Goal: Task Accomplishment & Management: Use online tool/utility

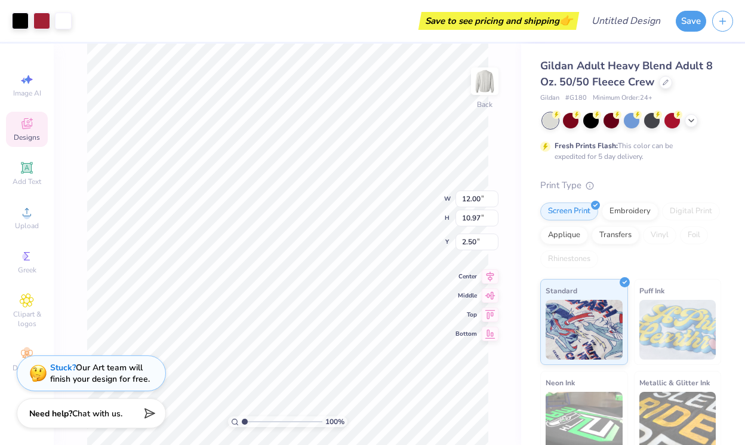
type input "2.97"
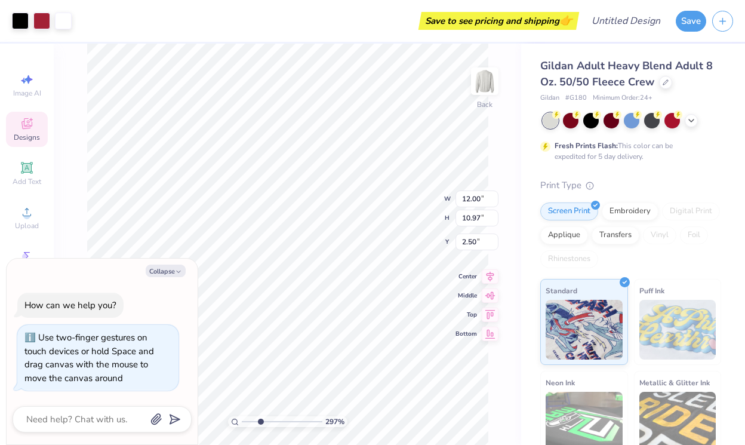
click at [260, 420] on input "range" at bounding box center [282, 421] width 81 height 11
type textarea "x"
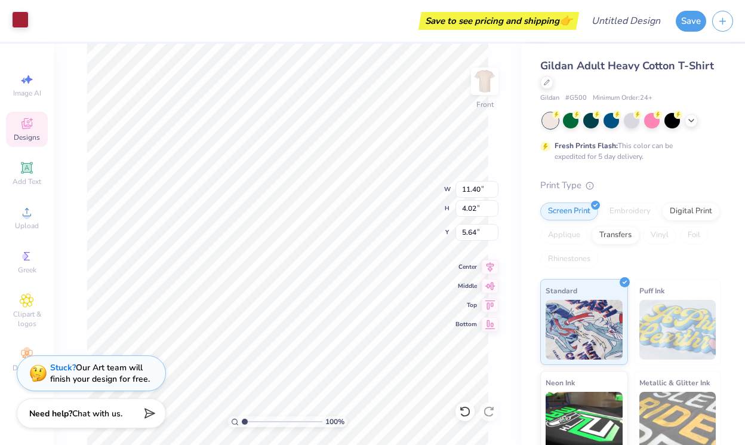
click at [25, 22] on div at bounding box center [20, 19] width 17 height 17
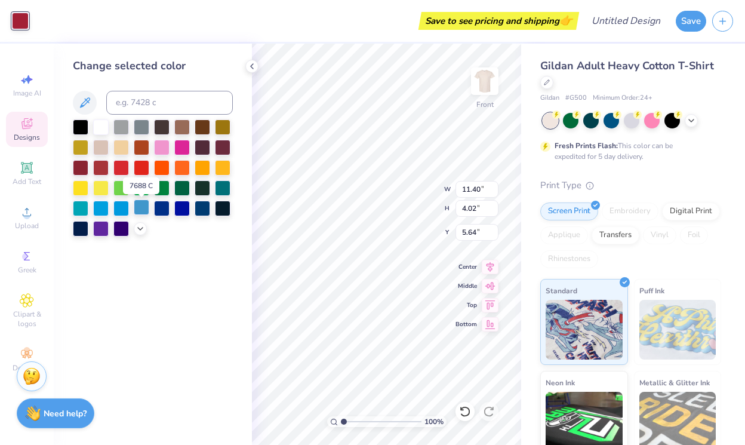
click at [137, 213] on div at bounding box center [142, 207] width 16 height 16
type input "5.45"
type input "2.88"
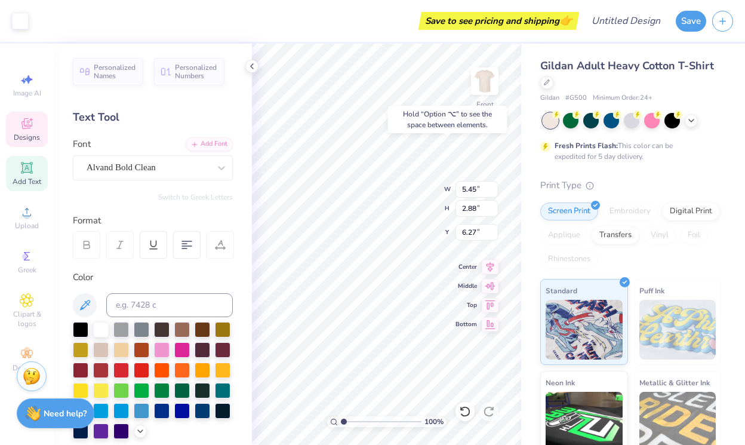
type input "6.17"
type input "11.40"
type input "4.02"
type input "14.82"
click at [17, 20] on div at bounding box center [20, 19] width 17 height 17
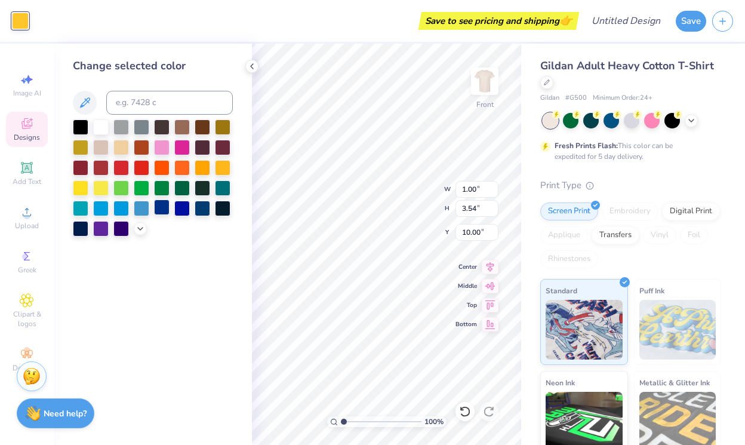
click at [166, 211] on div at bounding box center [162, 207] width 16 height 16
type input "14.82"
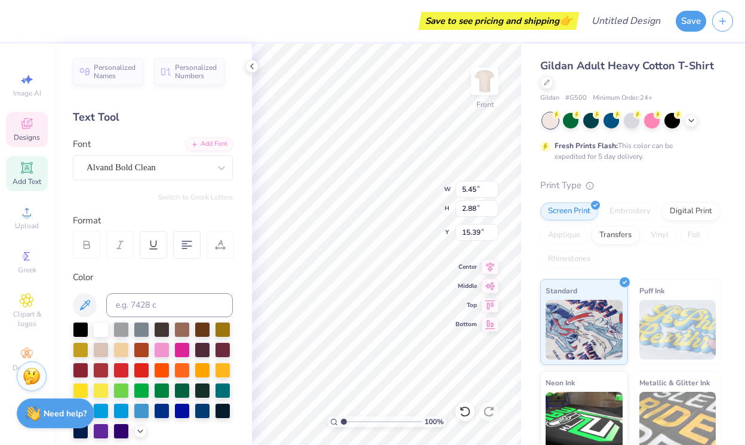
type input "15.39"
type textarea "E"
type textarea "Hearing"
type input "21.69"
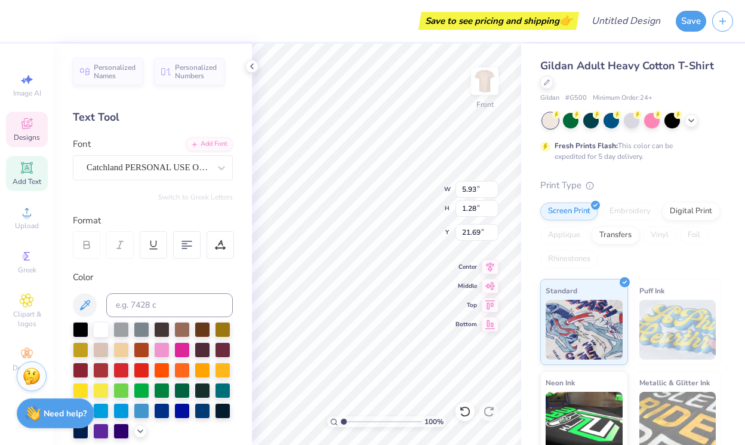
type input "2.20"
type input "0.82"
type input "22.98"
type input "13.52"
type input "5.07"
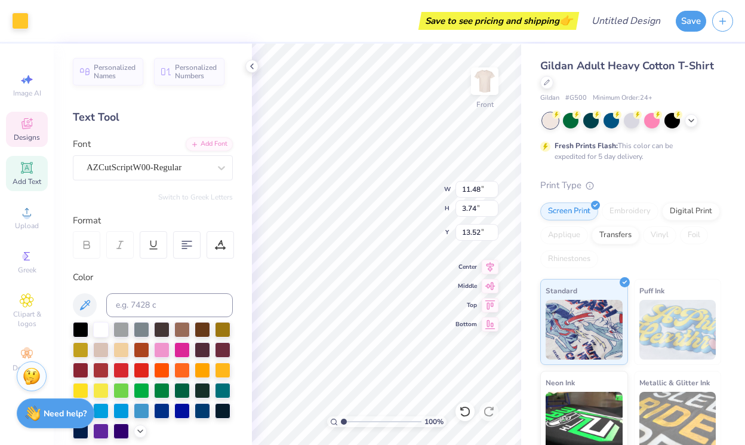
type input "2.73"
type input "13.86"
type textarea "K"
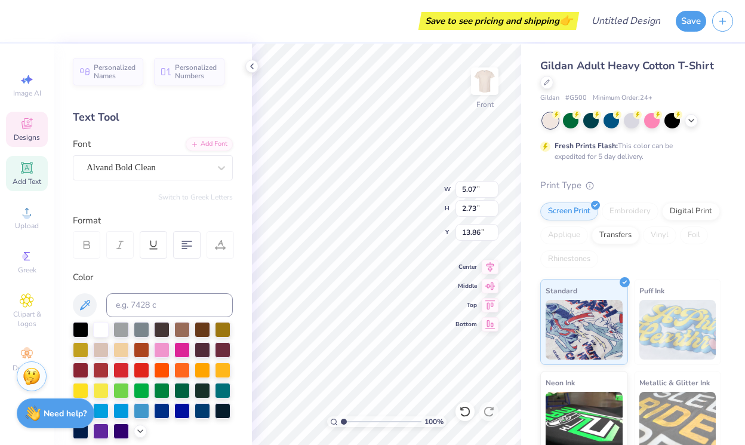
type textarea "Language"
click at [17, 20] on div at bounding box center [20, 19] width 17 height 17
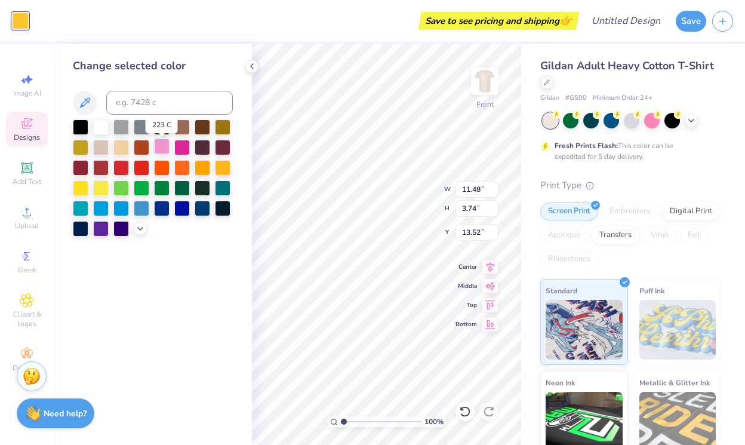
click at [163, 147] on div at bounding box center [162, 146] width 16 height 16
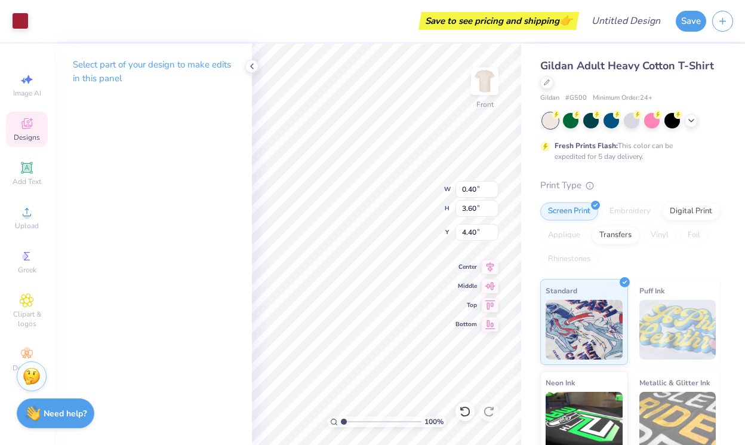
type input "0.40"
type input "3.60"
click at [21, 20] on div at bounding box center [20, 19] width 17 height 17
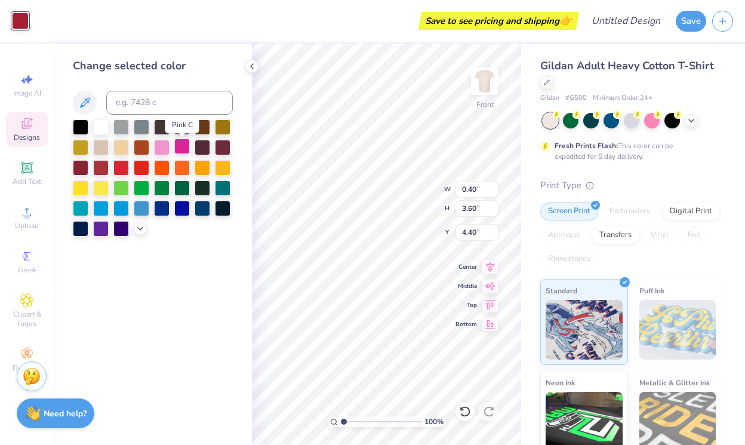
click at [185, 147] on div at bounding box center [182, 146] width 16 height 16
type input "13.59"
click at [420, 201] on div "100 % Front W 0.40 0.40 " H 3.60 3.60 " Y 13.59 13.59 " Center Middle Top Bottom" at bounding box center [386, 244] width 269 height 401
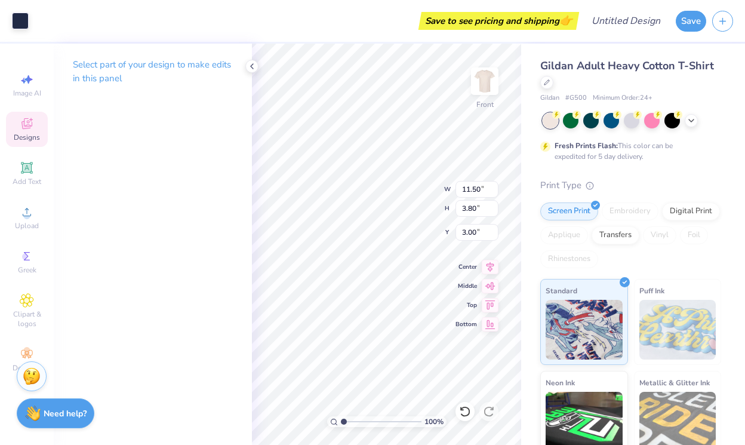
type input "9.17"
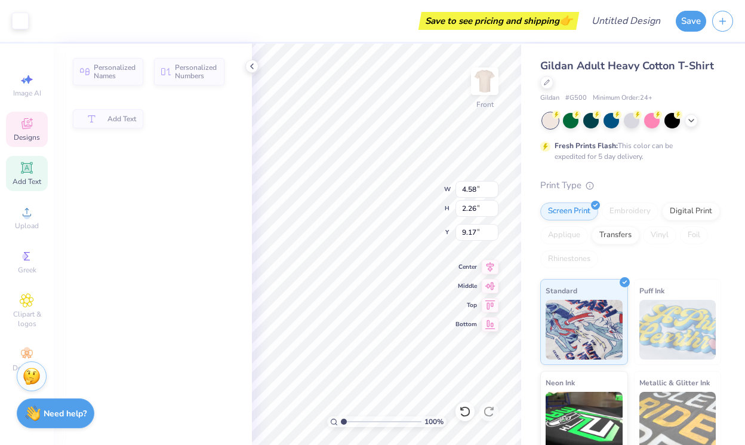
type input "4.58"
type input "2.26"
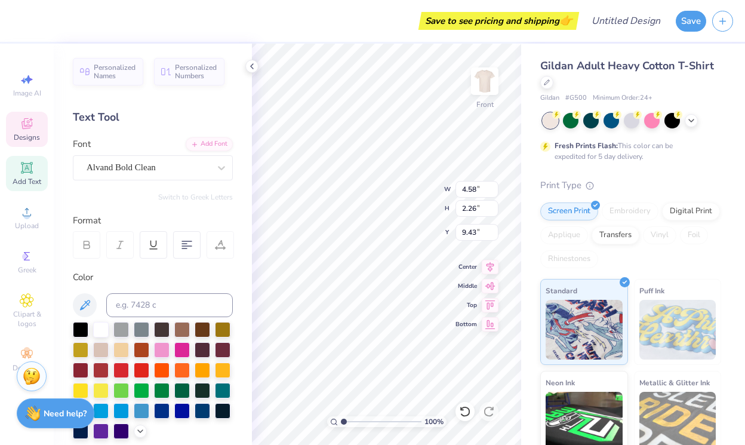
type input "9.67"
type textarea "D"
type textarea "Speech"
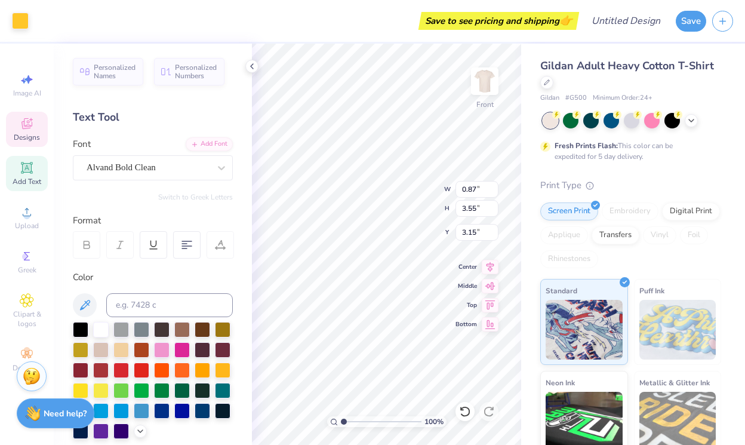
type input "9.29"
click at [21, 23] on div at bounding box center [20, 19] width 17 height 17
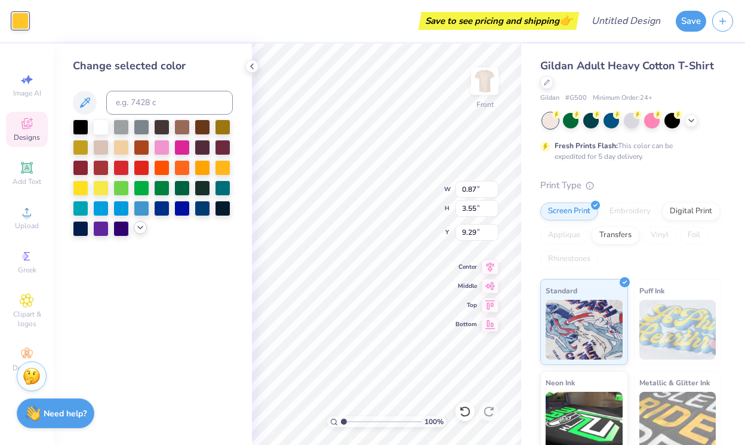
click at [144, 232] on icon at bounding box center [141, 228] width 10 height 10
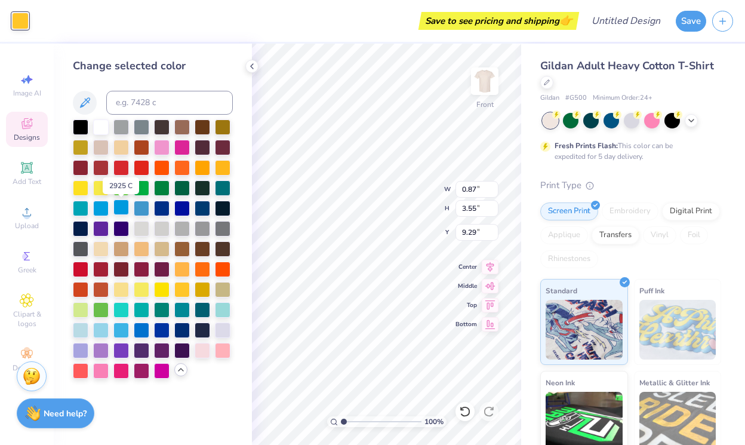
click at [125, 212] on div at bounding box center [121, 207] width 16 height 16
click at [160, 208] on div at bounding box center [162, 207] width 16 height 16
type input "11.50"
type input "3.80"
type input "9.17"
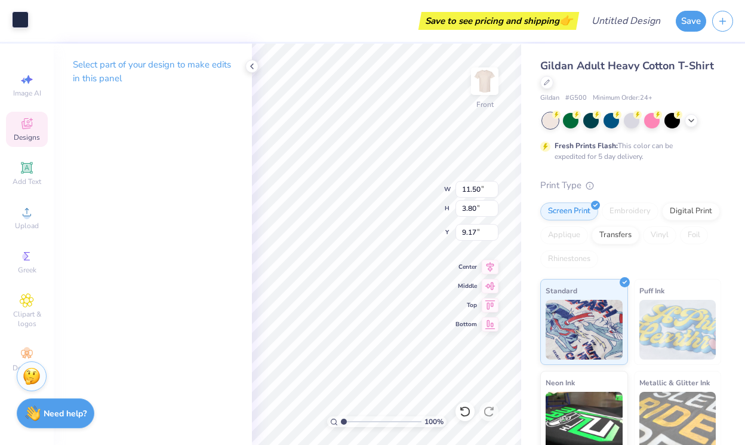
click at [22, 23] on div at bounding box center [20, 19] width 17 height 17
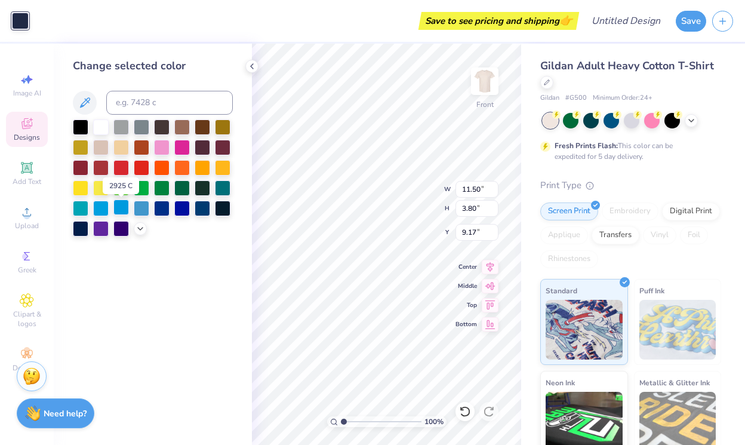
click at [124, 212] on div at bounding box center [121, 207] width 16 height 16
click at [109, 212] on div at bounding box center [101, 207] width 16 height 16
click at [141, 212] on div at bounding box center [142, 207] width 16 height 16
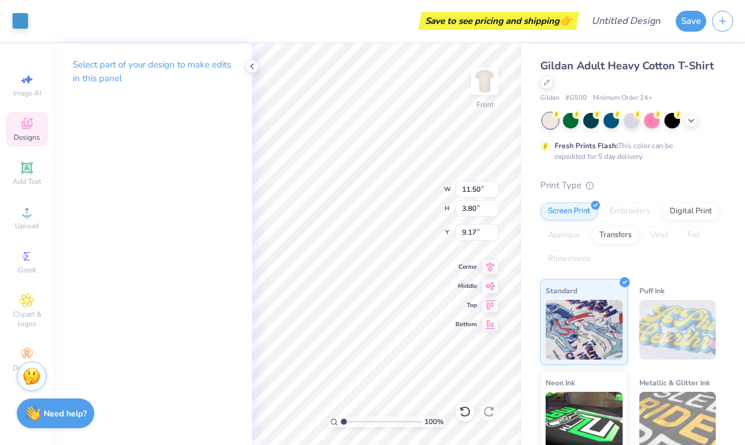
type input "5.42"
type input "2.87"
type input "15.39"
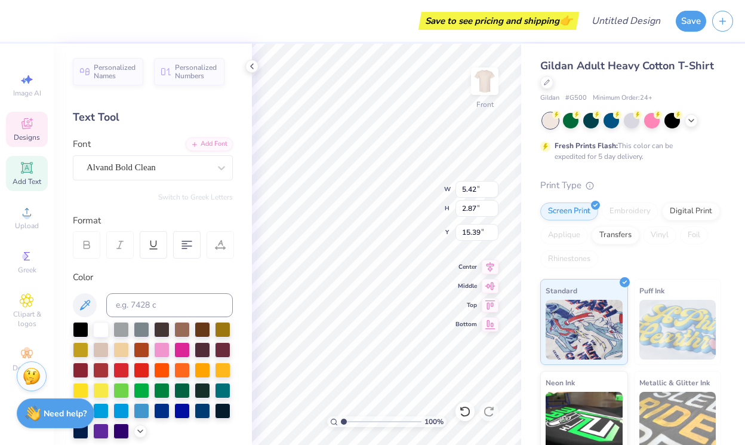
type input "11.50"
type input "3.80"
type input "9.17"
type input "11.55"
type input "3.74"
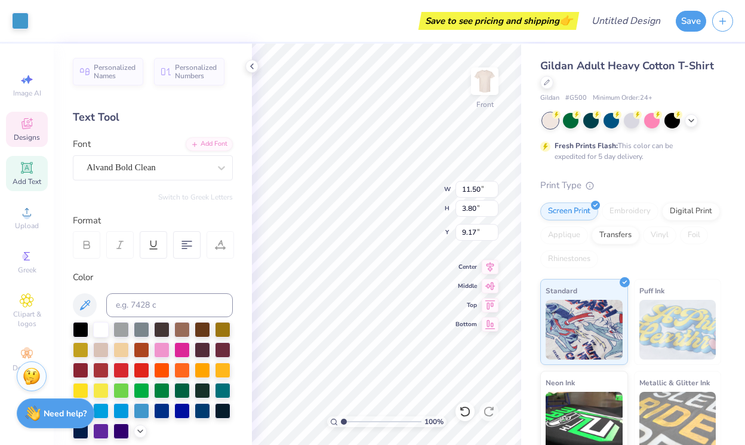
type input "8.65"
type input "4.52"
type input "2.22"
type input "9.66"
type input "4.37"
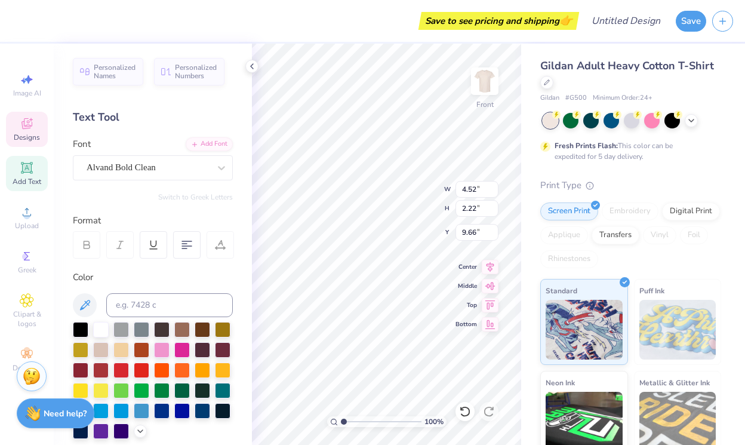
type input "2.15"
type input "9.29"
type input "0.87"
type input "3.55"
type input "8.59"
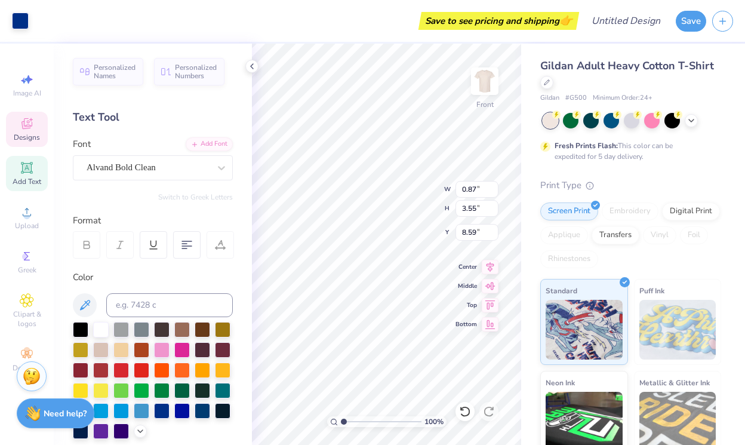
type input "0.43"
type input "3.60"
type input "8.56"
type input "8.79"
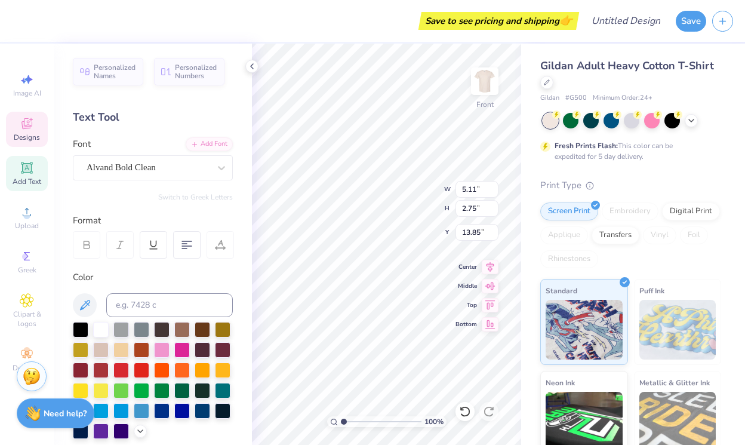
type input "14.25"
type input "0.40"
type input "3.60"
type input "11.21"
type input "11.48"
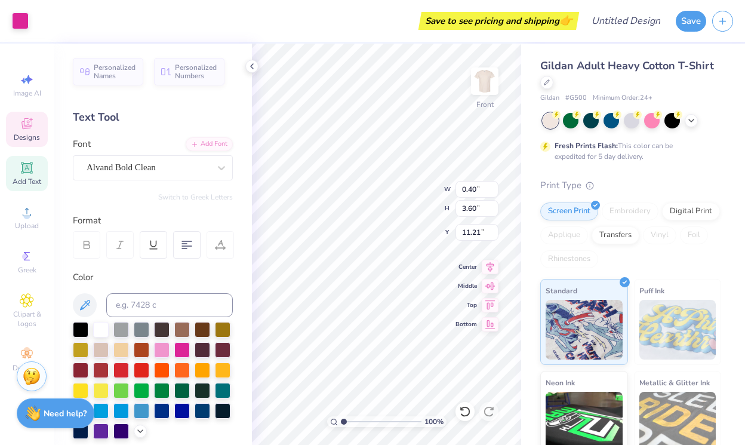
type input "3.74"
type input "11.65"
type input "0.40"
type input "3.60"
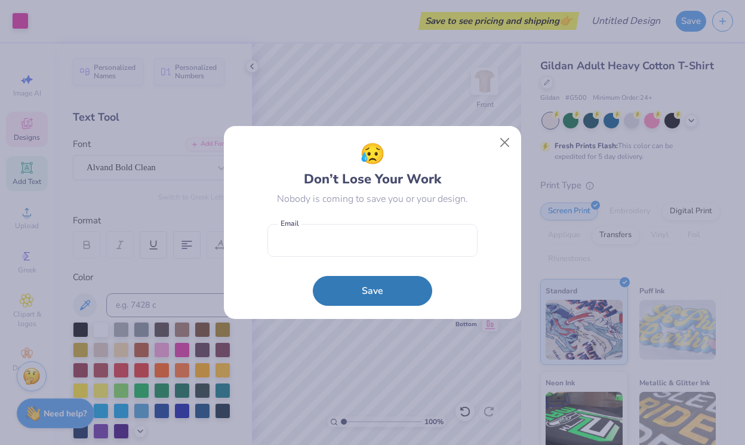
click at [455, 215] on body "Art colors Save to see pricing and shipping 👉 Design Title Save Image AI Design…" at bounding box center [372, 222] width 745 height 445
type input "11.78"
click at [394, 285] on form "Email is a required field Email Save" at bounding box center [372, 262] width 210 height 88
click at [504, 144] on button "Close" at bounding box center [505, 142] width 23 height 23
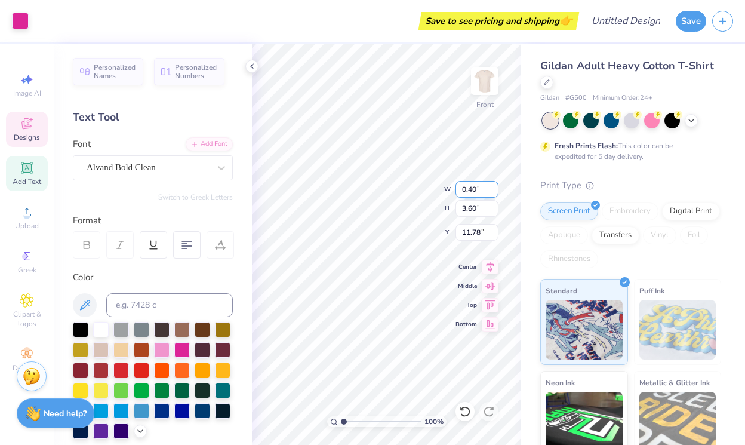
type input "5.11"
type input "2.75"
type input "12.07"
type input "11.48"
type input "3.74"
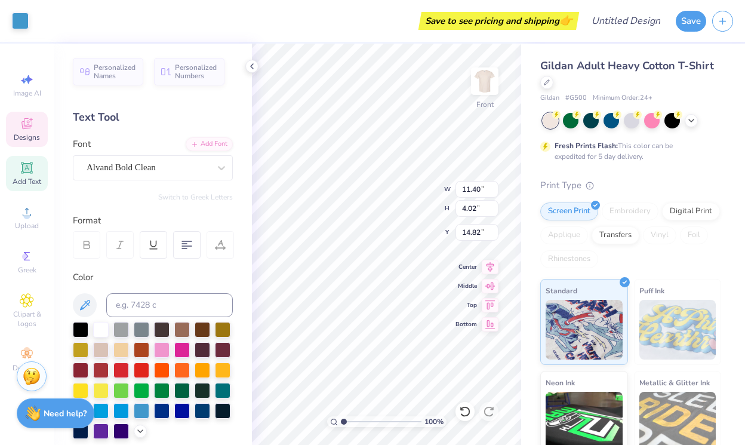
type input "15.53"
type input "5.42"
type input "2.87"
type input "15.53"
type input "5.29"
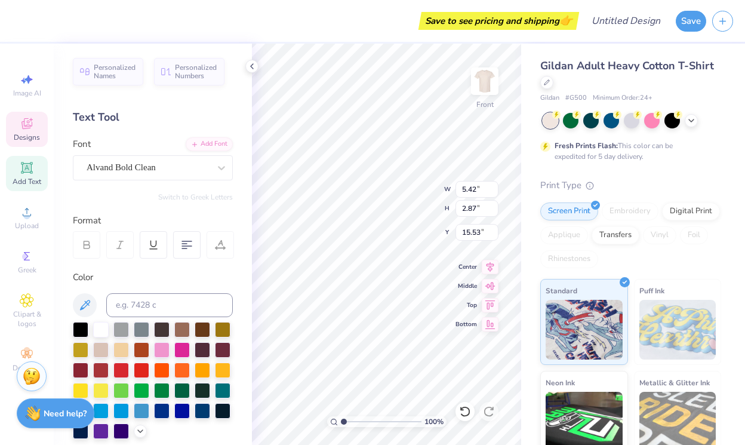
type input "2.69"
type input "16.06"
type input "11.48"
type input "3.74"
type input "14.62"
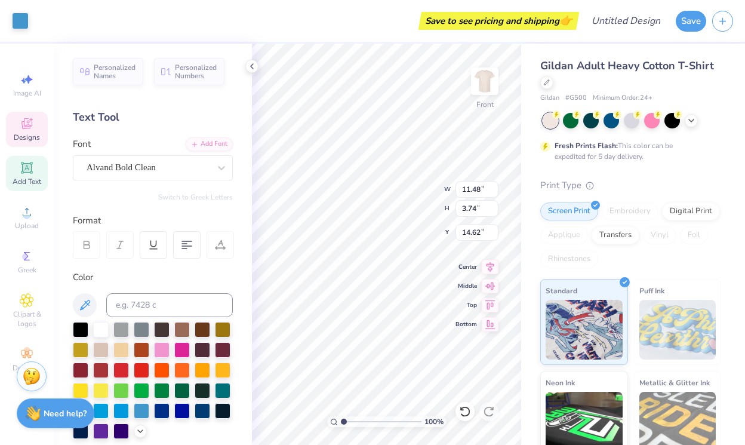
type input "5.29"
type input "2.69"
type input "15.15"
type input "1.00"
type input "3.54"
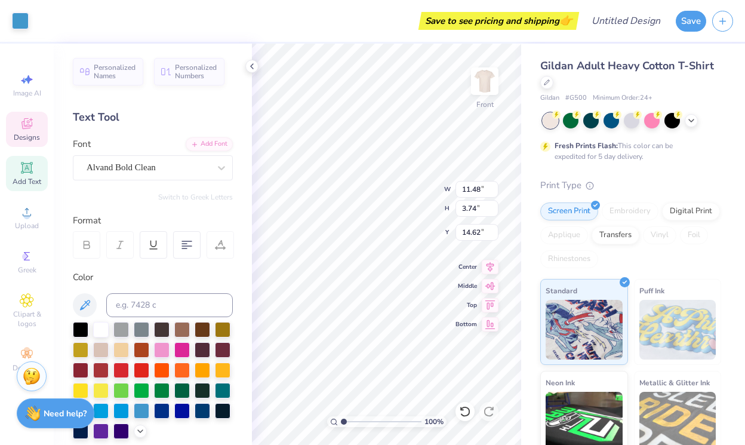
type input "14.82"
type input "0.36"
type input "3.60"
type input "14.79"
type input "11.48"
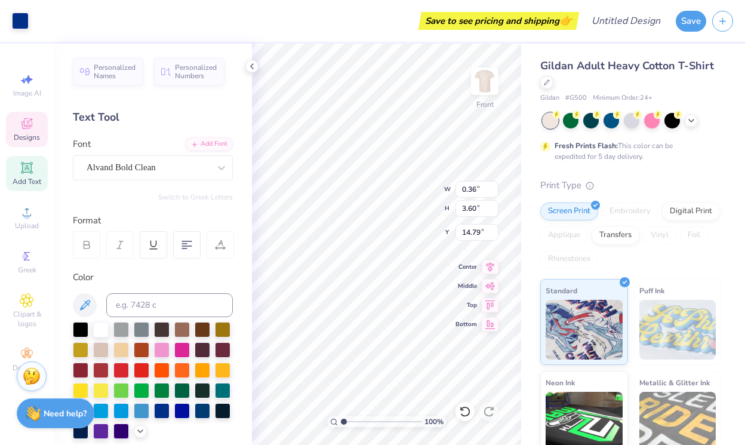
type input "3.74"
type input "14.62"
type input "0.36"
type input "3.60"
type input "14.25"
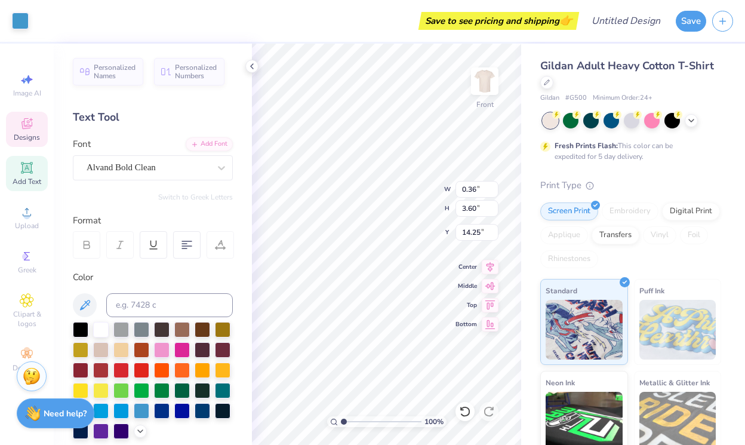
type input "11.48"
type input "3.74"
type input "14.25"
type input "5.29"
type input "2.69"
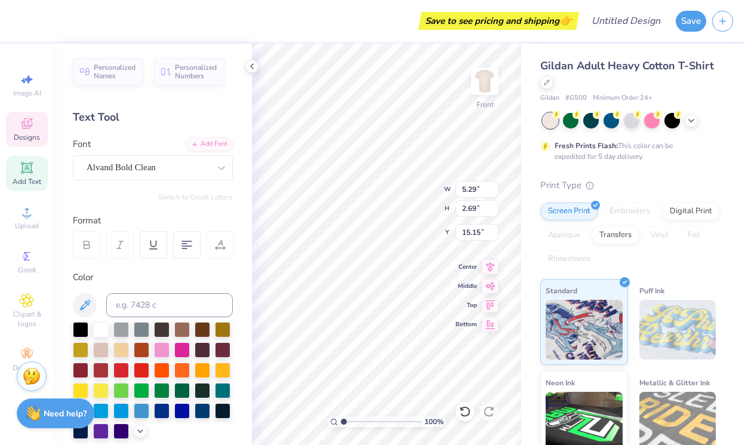
type input "14.82"
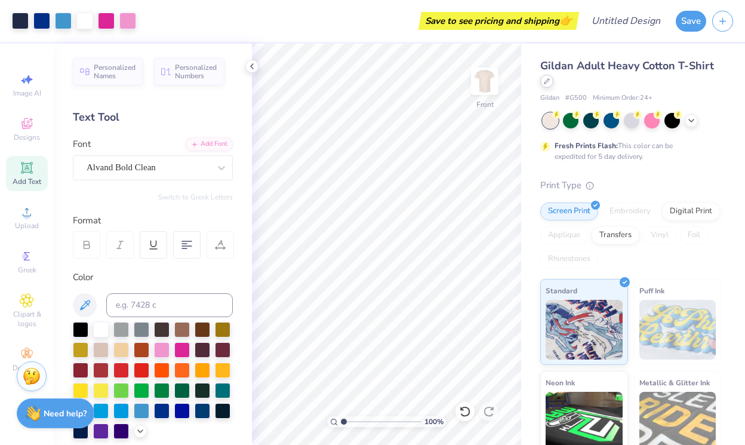
click at [550, 81] on div at bounding box center [546, 81] width 13 height 13
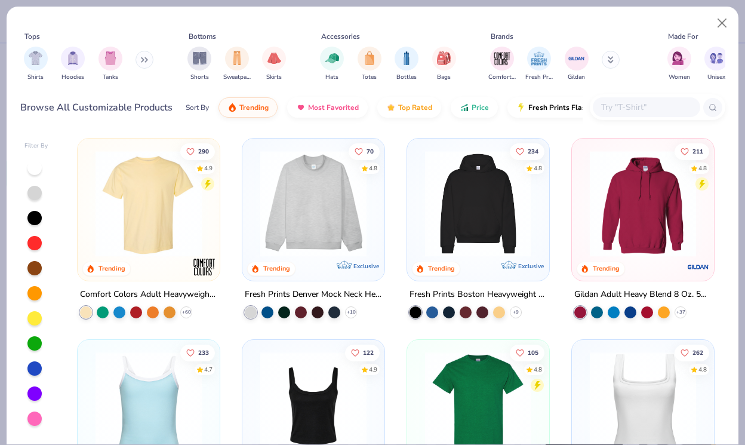
click at [621, 202] on img at bounding box center [643, 203] width 118 height 106
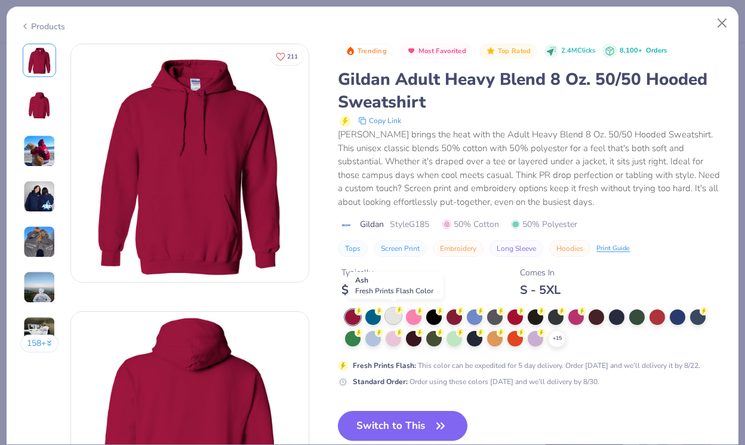
click at [395, 312] on div at bounding box center [394, 316] width 16 height 16
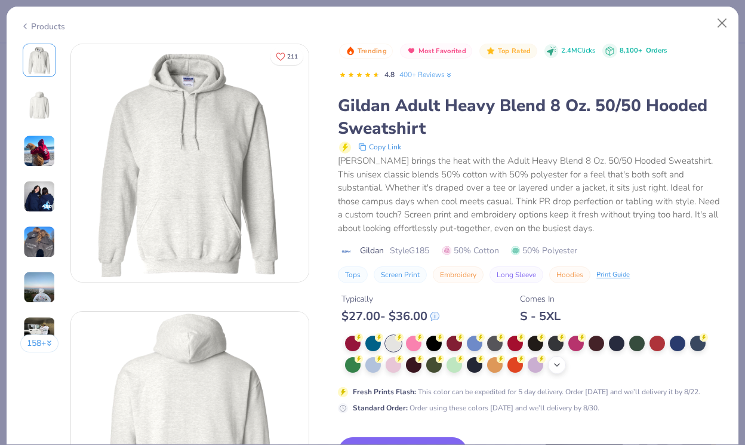
click at [558, 360] on icon at bounding box center [557, 365] width 10 height 10
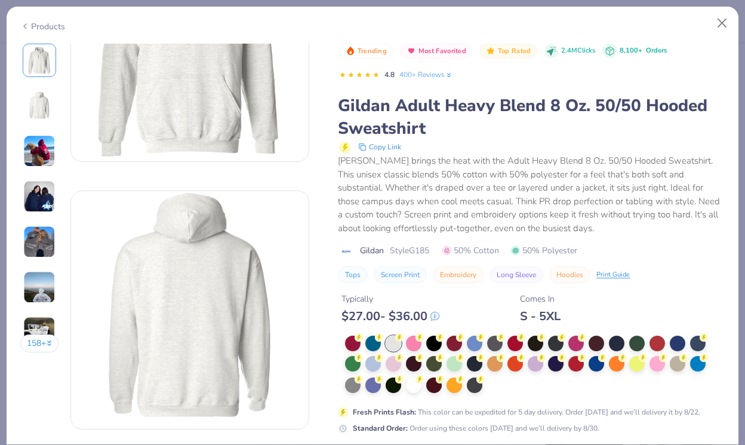
scroll to position [121, 0]
click at [36, 155] on img at bounding box center [39, 151] width 32 height 32
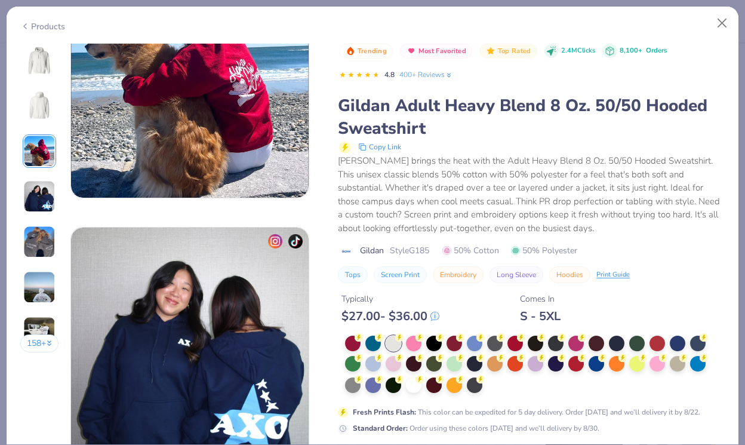
scroll to position [622, 0]
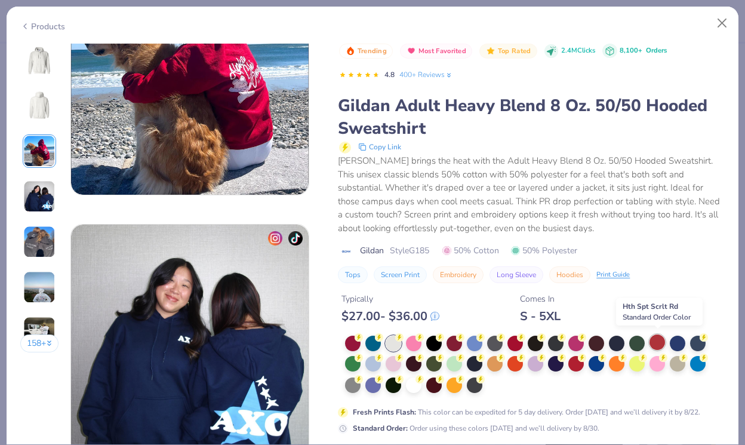
click at [663, 344] on div at bounding box center [658, 342] width 16 height 16
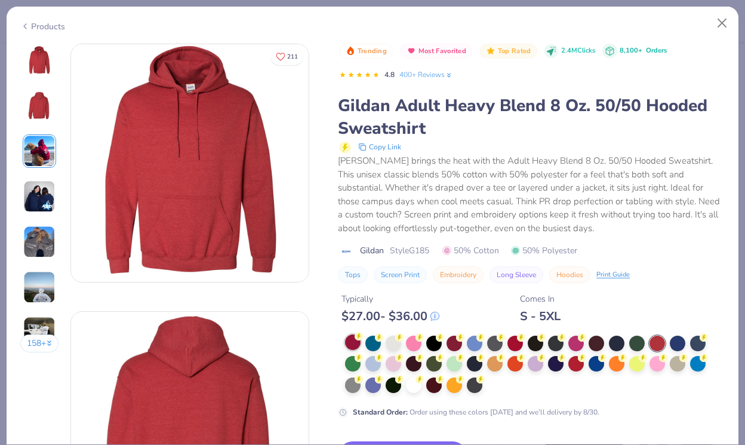
click at [356, 344] on div at bounding box center [353, 342] width 16 height 16
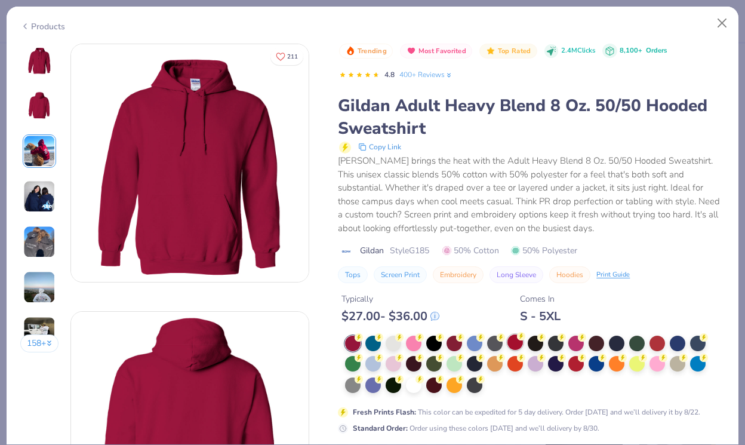
click at [515, 340] on div at bounding box center [515, 342] width 16 height 16
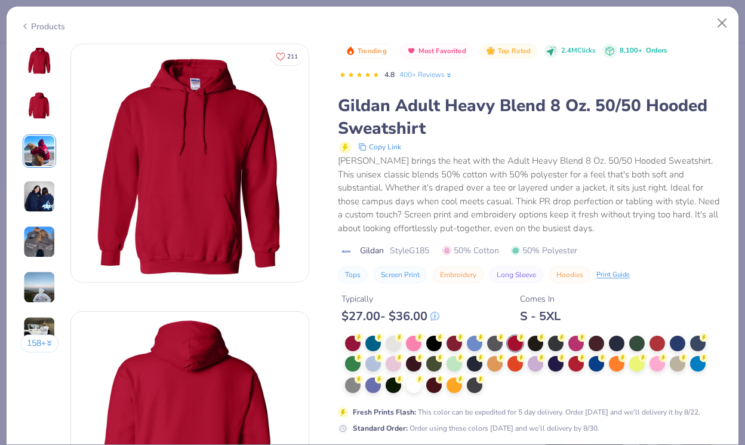
click at [43, 152] on img at bounding box center [39, 151] width 32 height 32
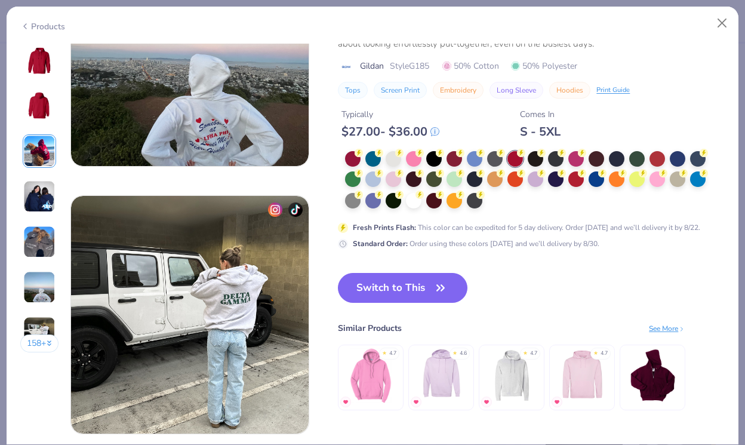
scroll to position [1446, 0]
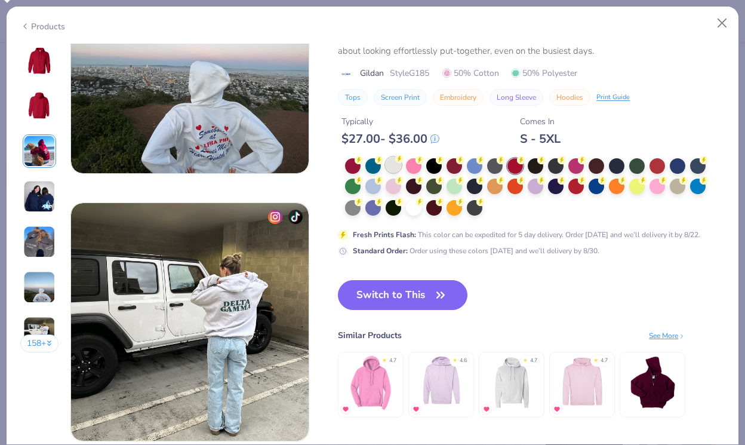
click at [397, 170] on div at bounding box center [394, 165] width 16 height 16
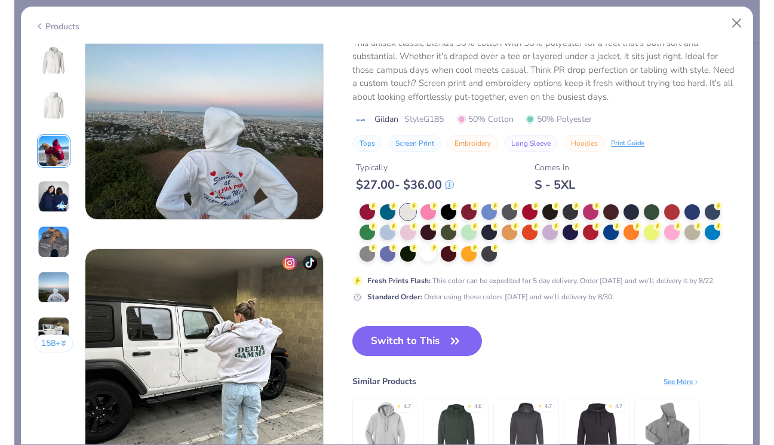
scroll to position [1418, 0]
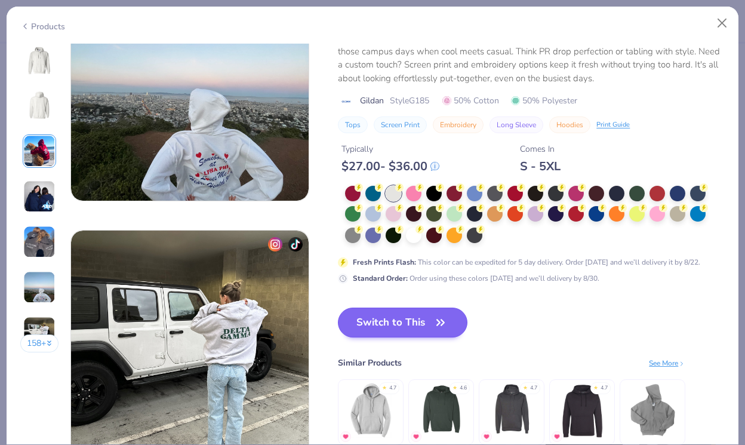
click at [439, 316] on icon "button" at bounding box center [440, 322] width 17 height 17
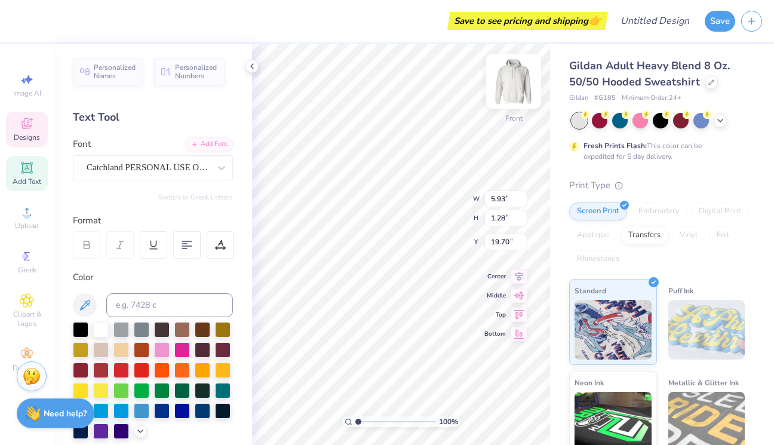
type textarea "n"
type textarea "NSSLHA"
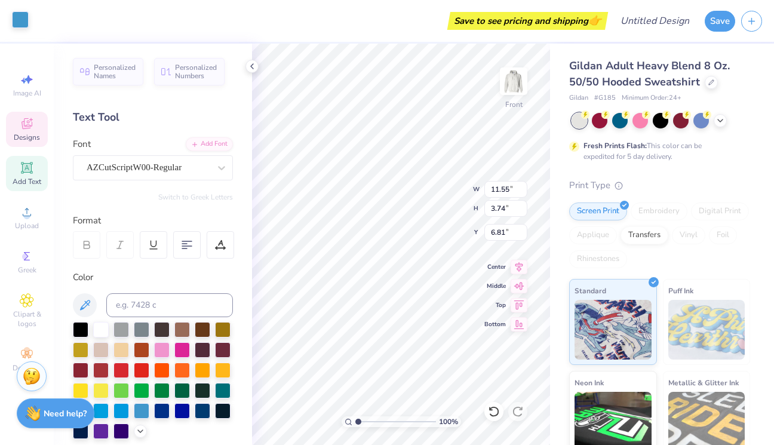
click at [26, 24] on div at bounding box center [20, 19] width 17 height 17
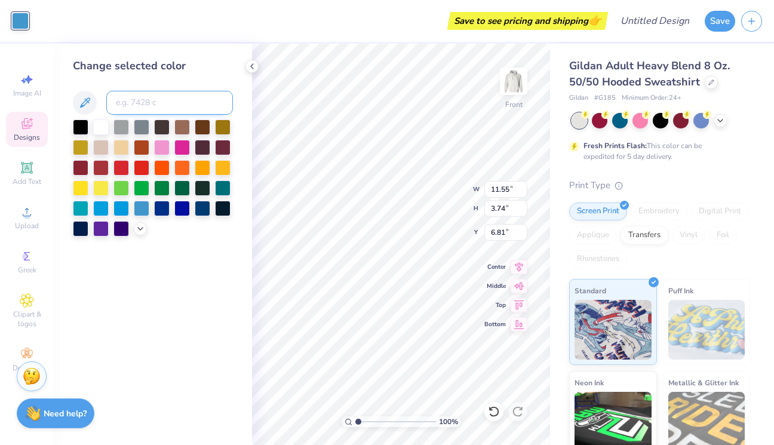
click at [158, 102] on input at bounding box center [169, 103] width 127 height 24
type input "354024"
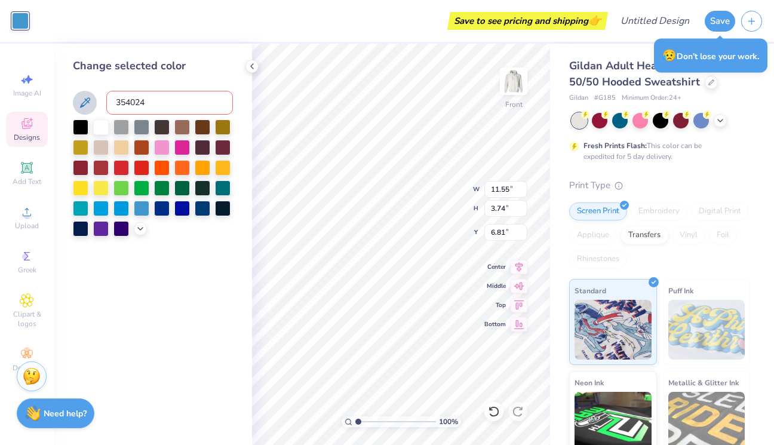
click at [82, 102] on icon at bounding box center [85, 103] width 14 height 14
click at [160, 101] on input "354024" at bounding box center [169, 103] width 127 height 24
click at [143, 230] on icon at bounding box center [141, 228] width 10 height 10
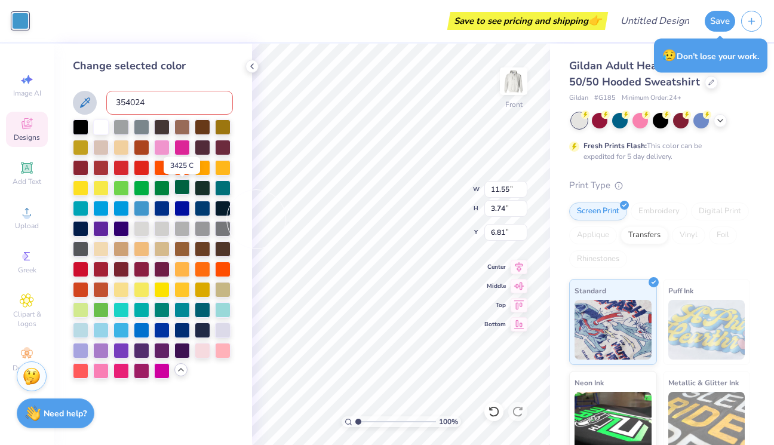
click at [180, 190] on div at bounding box center [182, 187] width 16 height 16
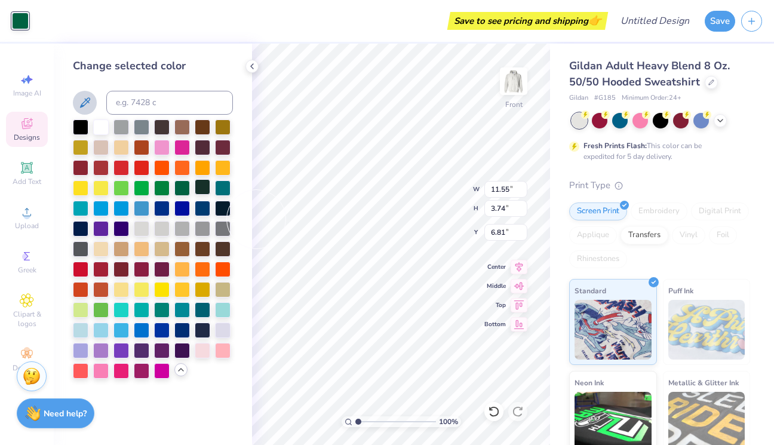
click at [196, 189] on div at bounding box center [203, 187] width 16 height 16
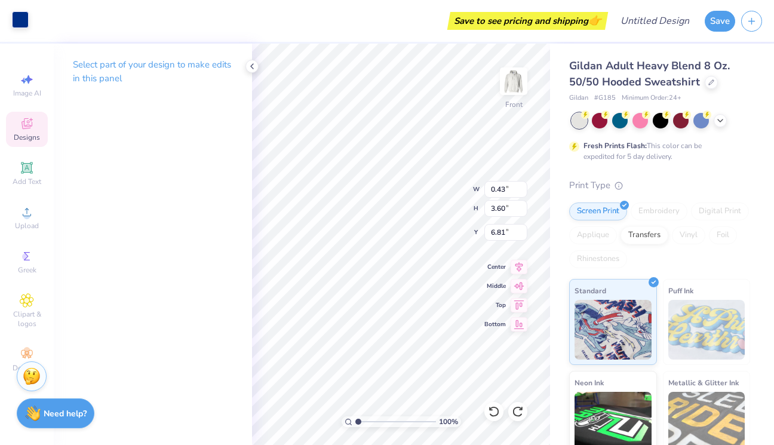
click at [21, 25] on div at bounding box center [20, 19] width 17 height 17
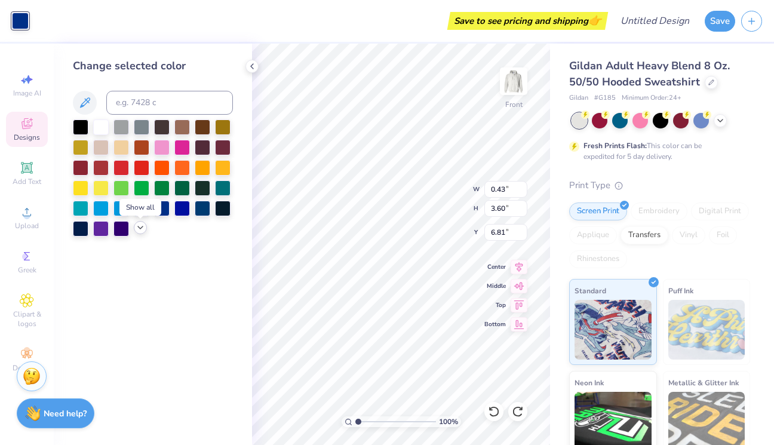
click at [137, 229] on icon at bounding box center [141, 228] width 10 height 10
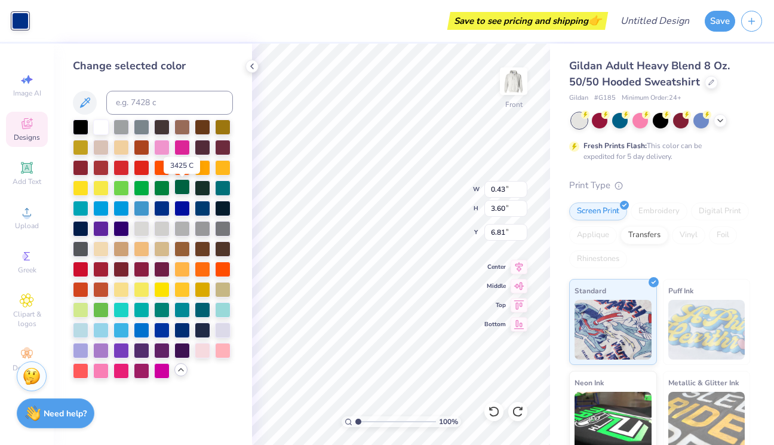
click at [180, 184] on div at bounding box center [182, 187] width 16 height 16
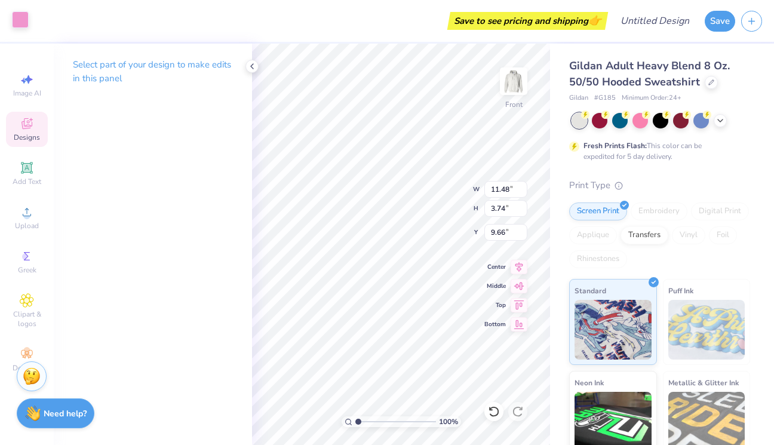
click at [23, 23] on div at bounding box center [20, 19] width 17 height 17
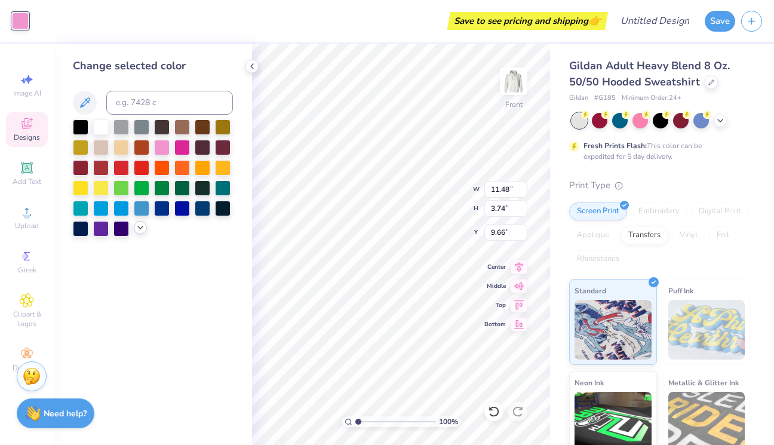
click at [140, 230] on icon at bounding box center [141, 228] width 10 height 10
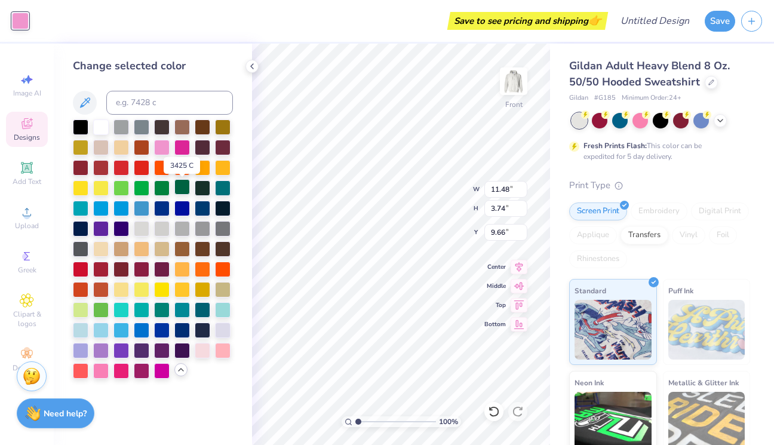
click at [181, 189] on div at bounding box center [182, 187] width 16 height 16
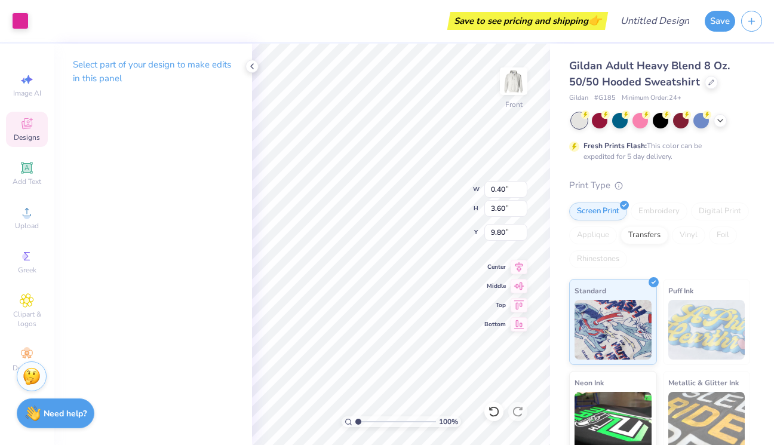
type input "0.40"
type input "3.60"
type input "9.80"
click at [19, 26] on div at bounding box center [20, 19] width 17 height 17
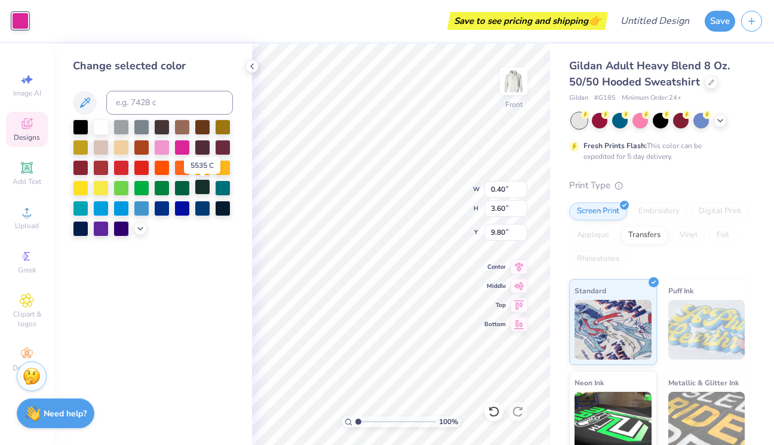
click at [205, 193] on div at bounding box center [203, 187] width 16 height 16
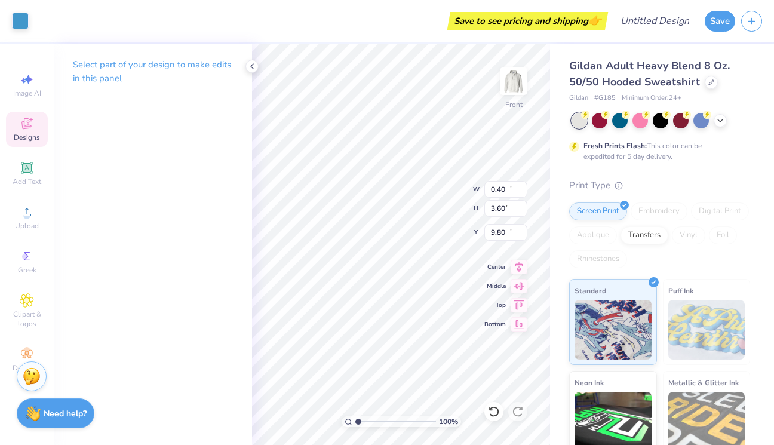
type input "11.48"
type input "3.74"
type input "12.26"
click at [19, 14] on div at bounding box center [20, 19] width 17 height 17
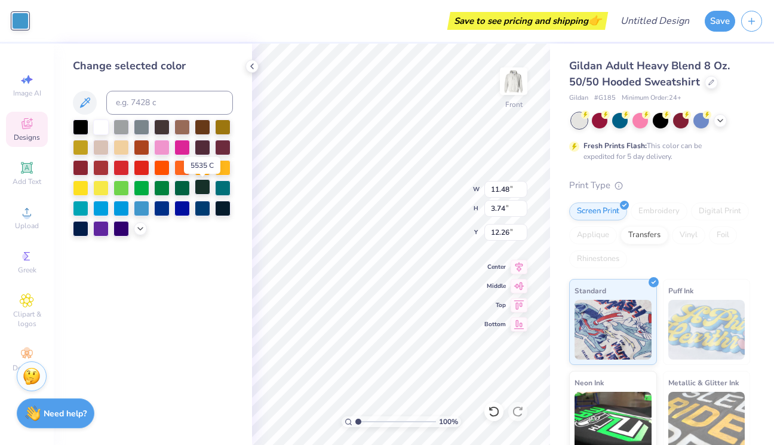
click at [201, 190] on div at bounding box center [203, 187] width 16 height 16
type input "0.36"
type input "3.60"
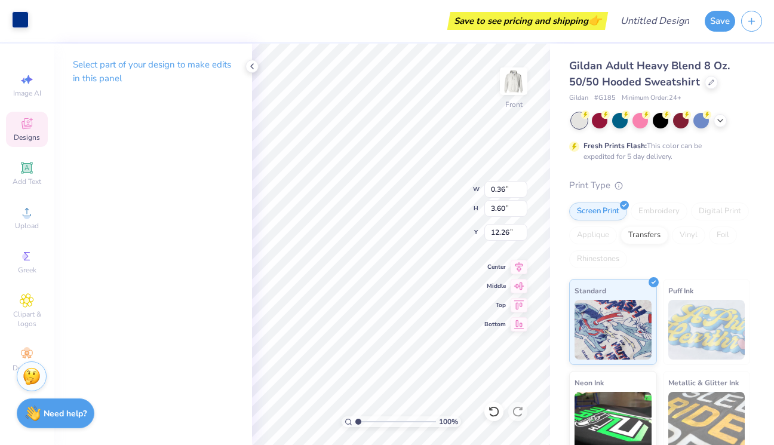
click at [14, 17] on div at bounding box center [20, 19] width 17 height 17
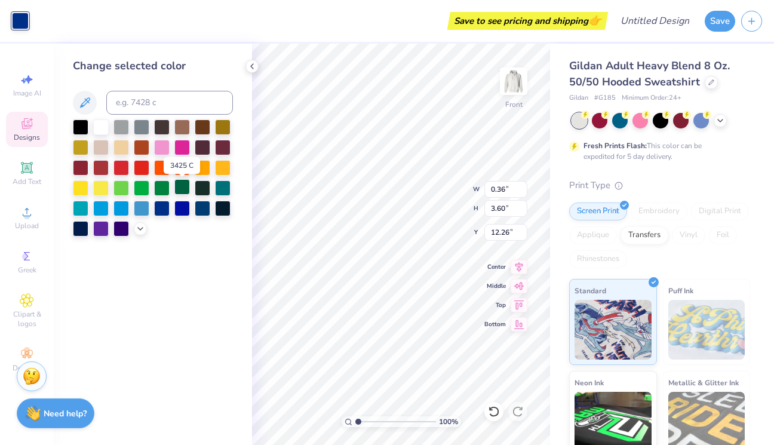
click at [187, 190] on div at bounding box center [182, 187] width 16 height 16
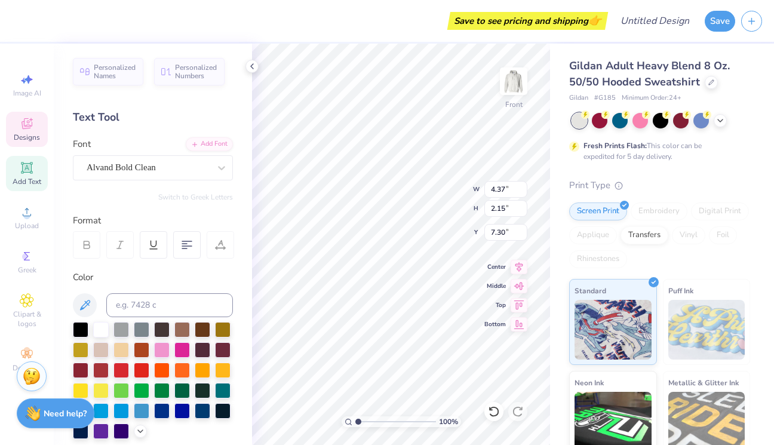
type input "4.64"
type input "2.28"
type input "7.38"
type input "4.35"
type input "2.14"
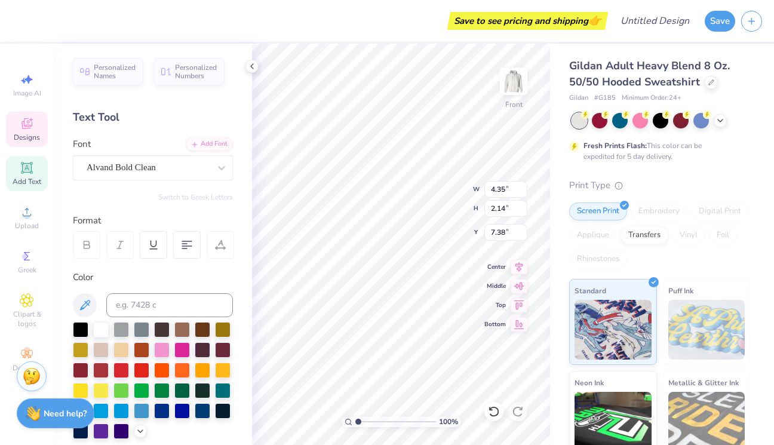
type input "4.37"
type input "7.41"
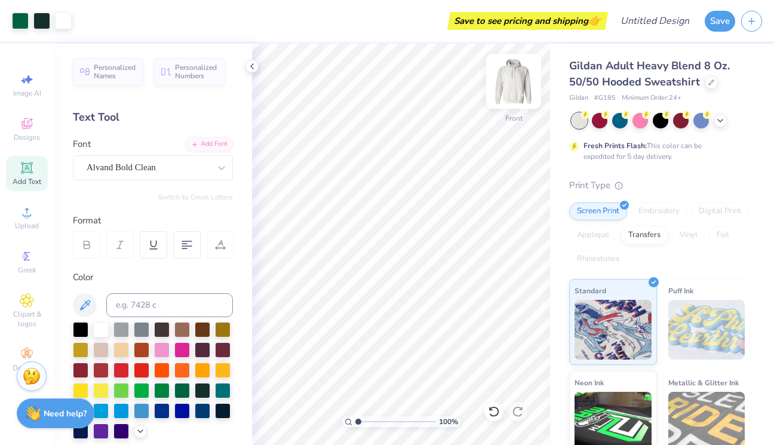
click at [509, 82] on img at bounding box center [514, 81] width 48 height 48
click at [509, 83] on img at bounding box center [514, 81] width 48 height 48
click at [515, 85] on img at bounding box center [514, 81] width 48 height 48
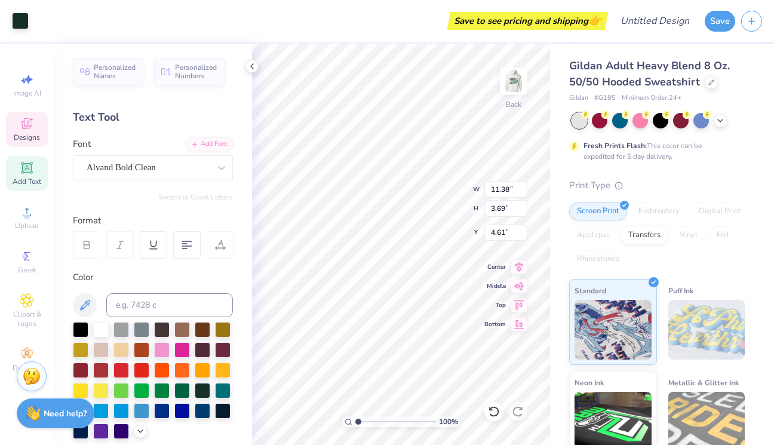
type input "4.79"
type input "1.55"
type input "2.22"
click at [527, 81] on img at bounding box center [514, 81] width 48 height 48
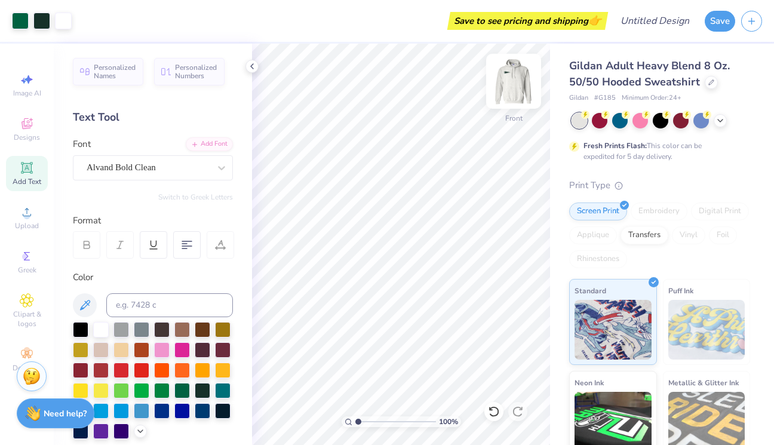
click at [518, 88] on img at bounding box center [514, 81] width 48 height 48
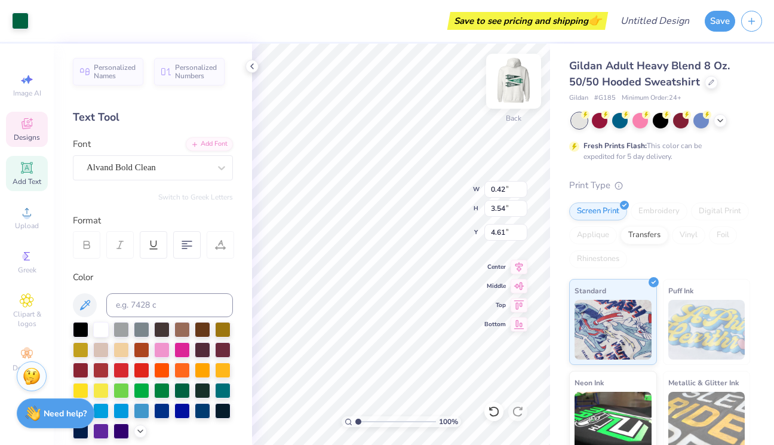
type input "0.19"
type input "1.61"
type input "4.60"
drag, startPoint x: 360, startPoint y: 420, endPoint x: 374, endPoint y: 420, distance: 14.3
click at [374, 420] on input "range" at bounding box center [395, 421] width 81 height 11
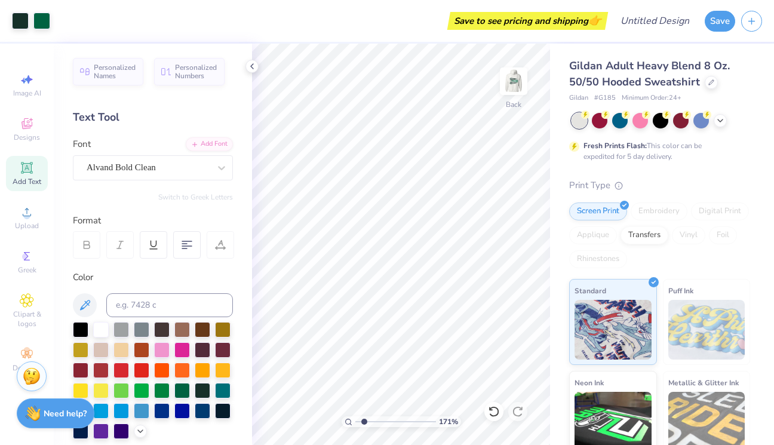
type input "1.78"
drag, startPoint x: 373, startPoint y: 420, endPoint x: 364, endPoint y: 420, distance: 9.0
click at [364, 420] on input "range" at bounding box center [395, 421] width 81 height 11
type input "2.19"
type input "0.18"
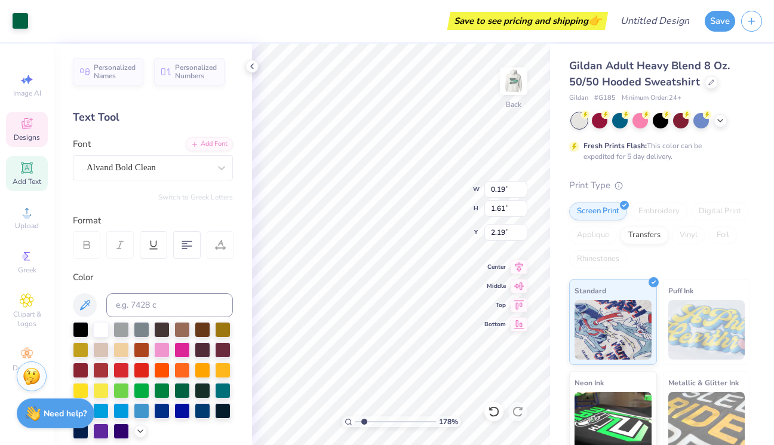
type input "1.47"
type input "2.26"
type input "0.16"
drag, startPoint x: 363, startPoint y: 421, endPoint x: 355, endPoint y: 421, distance: 8.4
type input "1"
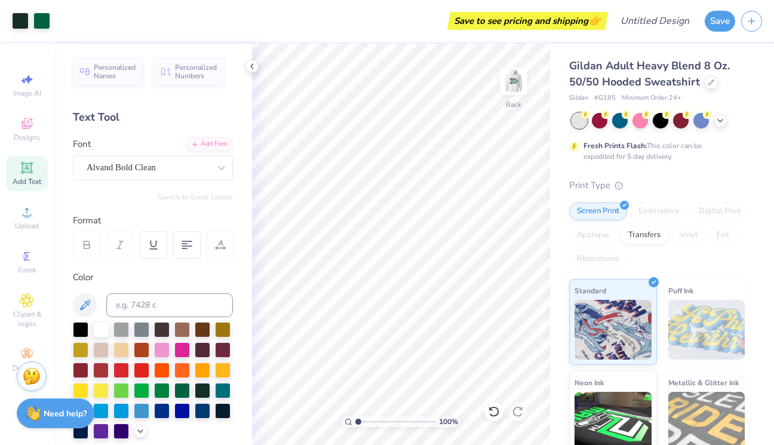
click at [355, 421] on div "100 %" at bounding box center [400, 421] width 119 height 11
type input "4.78"
type input "2.43"
type input "0.16"
type input "1.47"
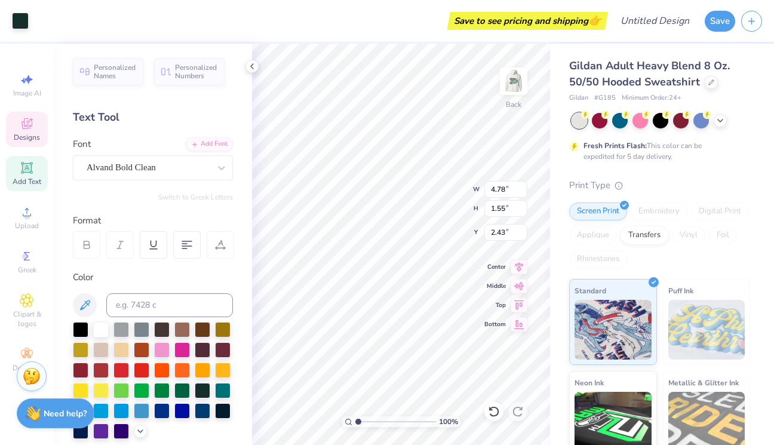
type input "2.26"
type input "0.20"
type input "2.27"
type input "0.28"
type input "1.46"
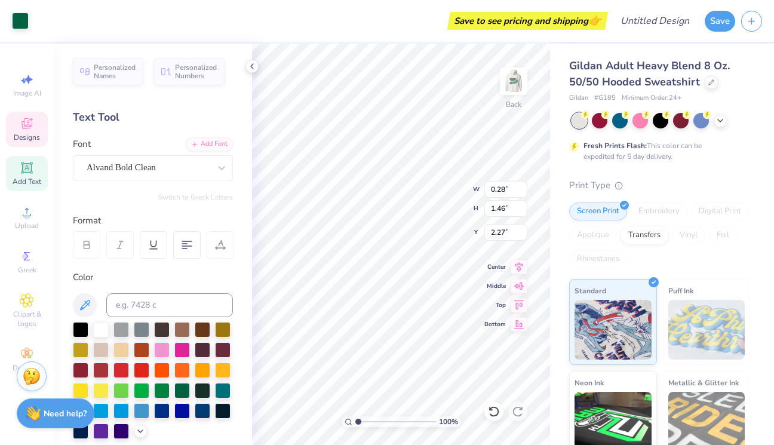
type input "3.98"
type input "0.43"
type input "1.44"
type input "3.99"
type input "0.51"
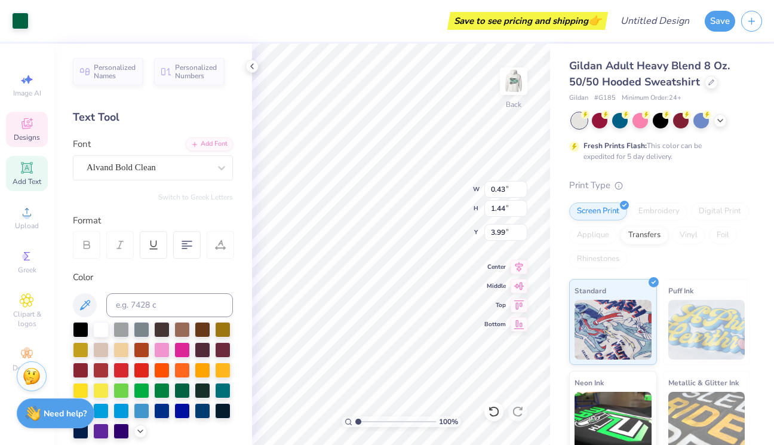
type input "1.73"
type input "4.42"
type input "0.40"
type input "1.34"
type input "0.35"
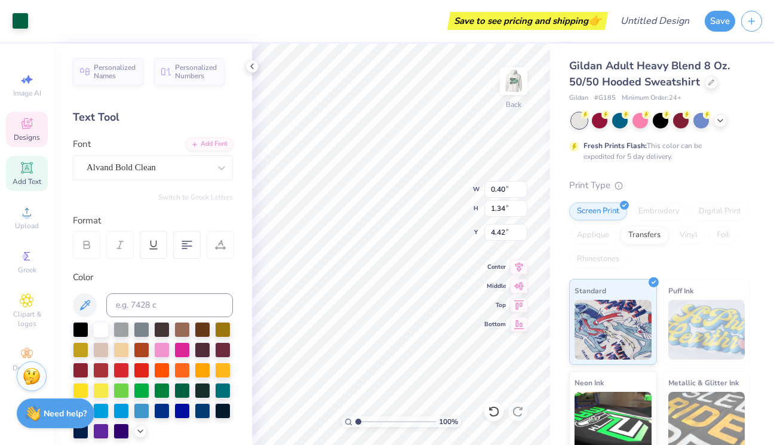
type input "1.35"
type input "2.33"
type input "2.15"
drag, startPoint x: 358, startPoint y: 420, endPoint x: 367, endPoint y: 418, distance: 9.1
click at [367, 418] on input "range" at bounding box center [395, 421] width 81 height 11
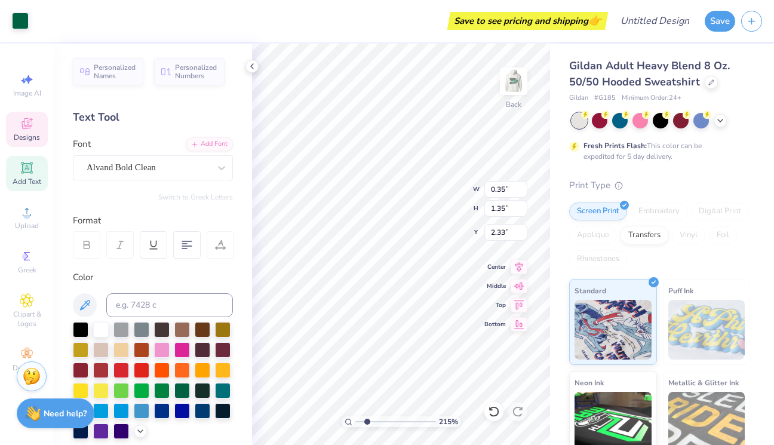
type input "2.53"
type input "0.28"
type input "1.36"
type input "2.52"
type input "0.29"
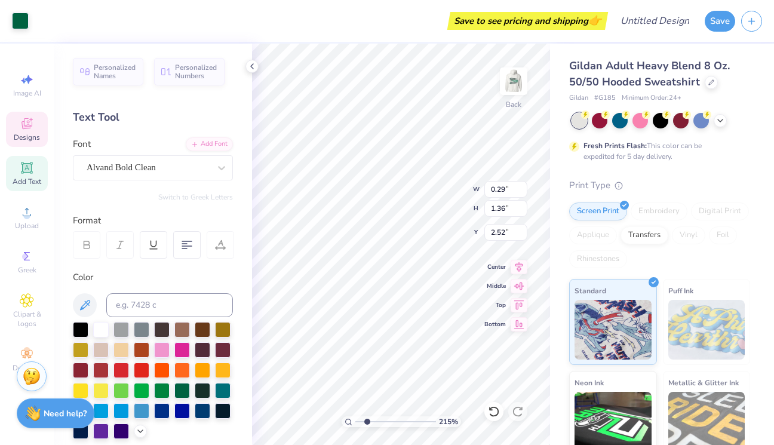
type input "1.42"
type input "2.49"
type input "0.31"
drag, startPoint x: 367, startPoint y: 423, endPoint x: 353, endPoint y: 422, distance: 13.7
click at [353, 422] on div "100 %" at bounding box center [400, 421] width 119 height 11
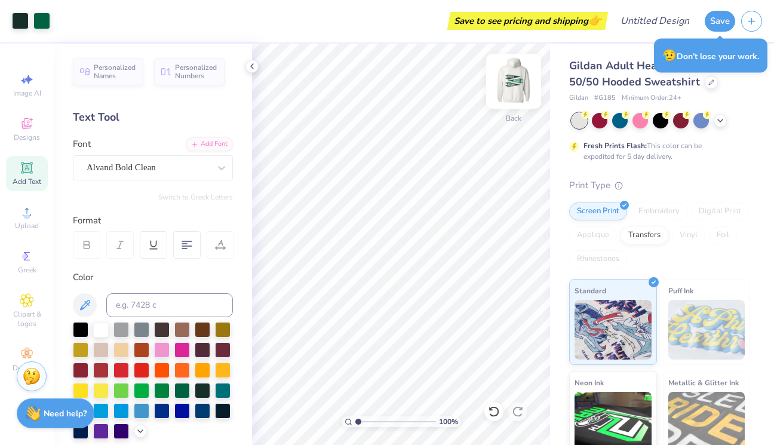
click at [521, 79] on img at bounding box center [514, 81] width 48 height 48
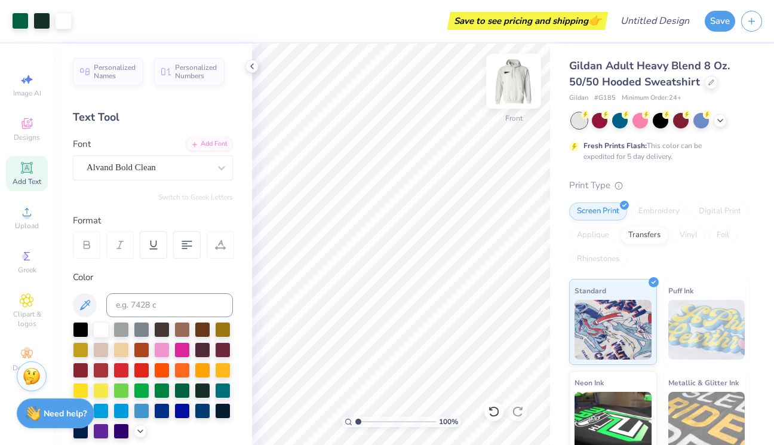
click at [506, 72] on img at bounding box center [514, 81] width 48 height 48
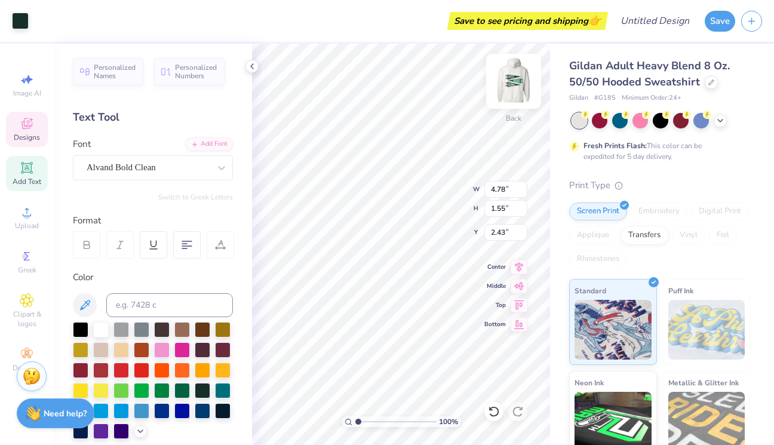
click at [513, 76] on img at bounding box center [514, 81] width 48 height 48
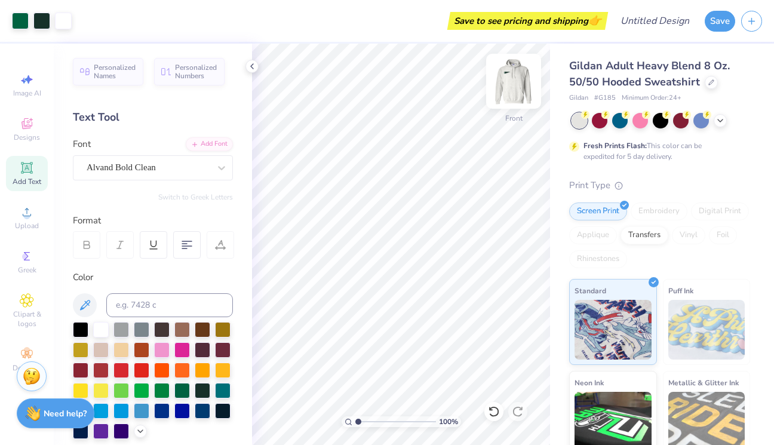
click at [523, 80] on img at bounding box center [514, 81] width 48 height 48
type input "2.15"
drag, startPoint x: 357, startPoint y: 420, endPoint x: 367, endPoint y: 416, distance: 11.0
click at [367, 416] on input "range" at bounding box center [395, 421] width 81 height 11
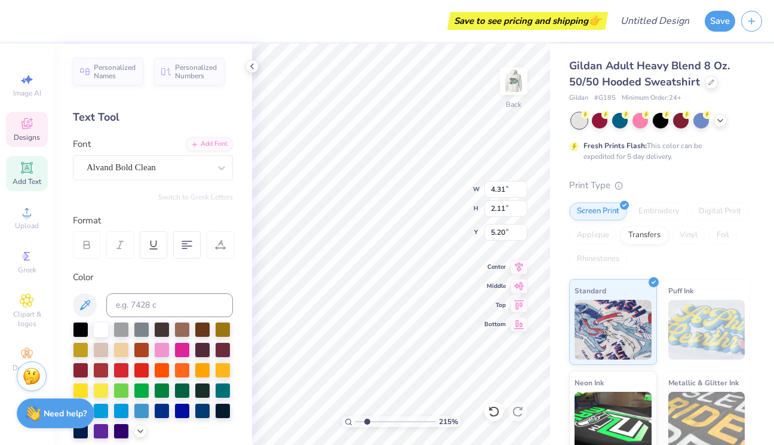
type input "2.15"
type textarea "S"
type textarea "nsslha"
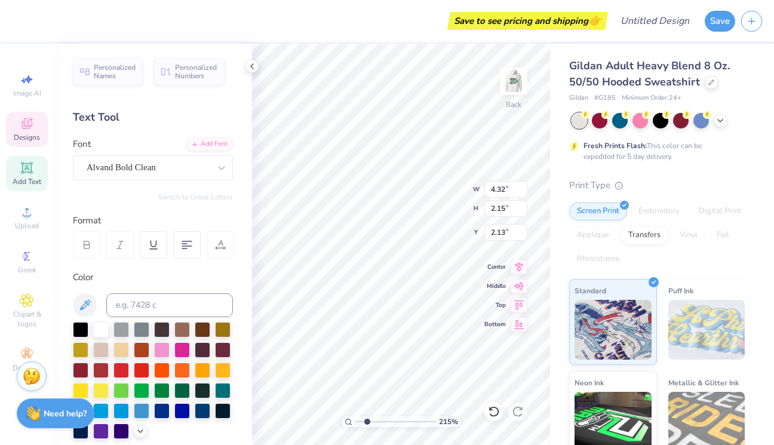
type input "2.02"
type input "1.00"
type input "2.50"
type input "4.78"
type input "1.55"
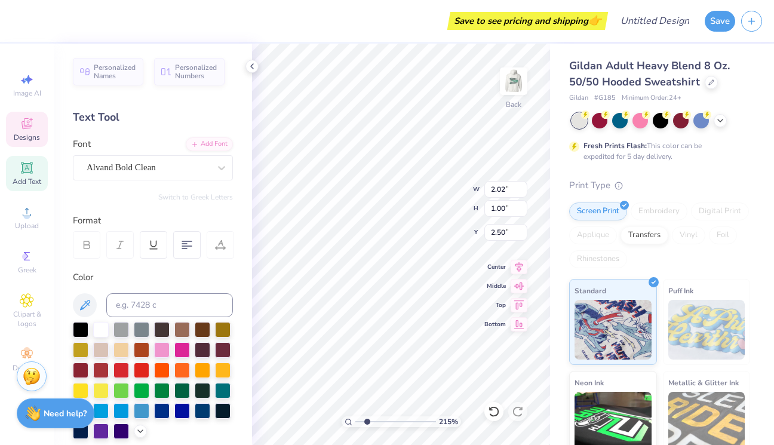
type input "2.43"
type input "2.02"
type input "1.00"
type input "2.50"
type input "2.11"
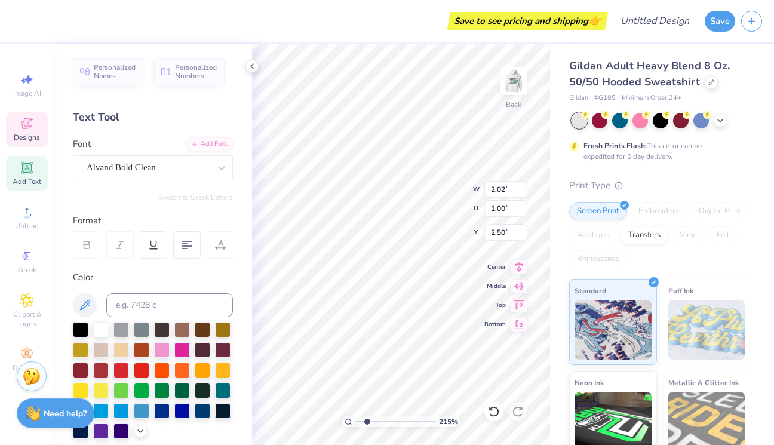
type input "1.10"
type input "2.55"
drag, startPoint x: 365, startPoint y: 420, endPoint x: 352, endPoint y: 420, distance: 13.1
type input "1"
click at [352, 420] on div "100 %" at bounding box center [400, 421] width 119 height 11
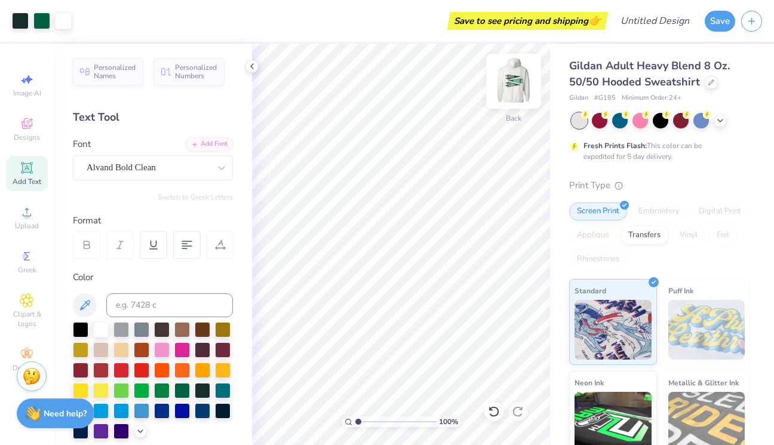
click at [513, 84] on img at bounding box center [514, 81] width 48 height 48
click at [712, 84] on div at bounding box center [710, 81] width 13 height 13
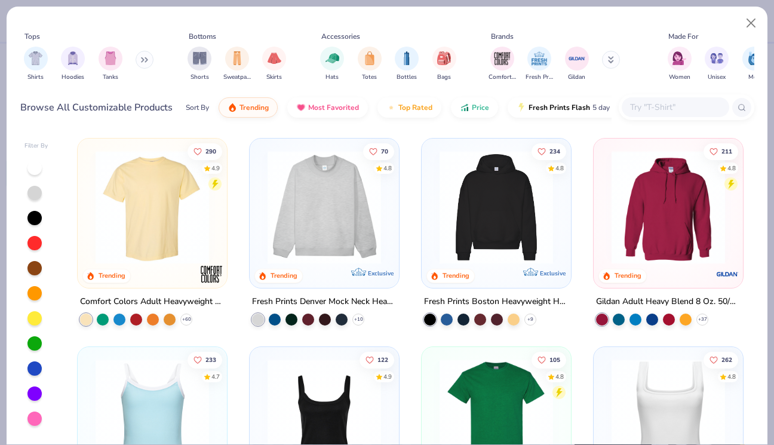
click at [662, 211] on img at bounding box center [667, 206] width 125 height 113
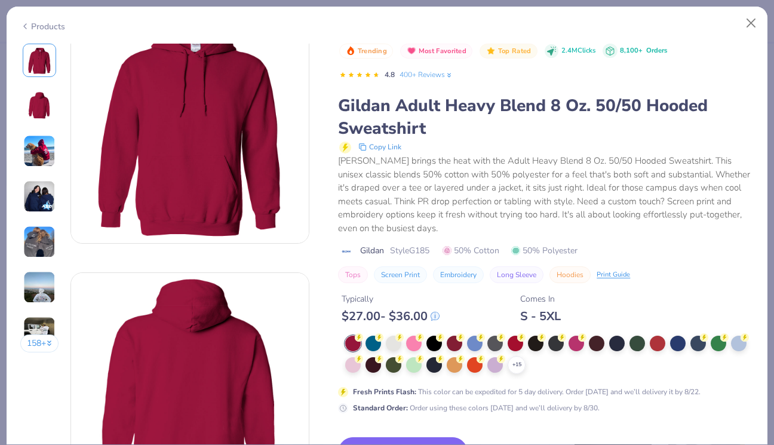
scroll to position [39, 0]
click at [45, 158] on img at bounding box center [39, 151] width 32 height 32
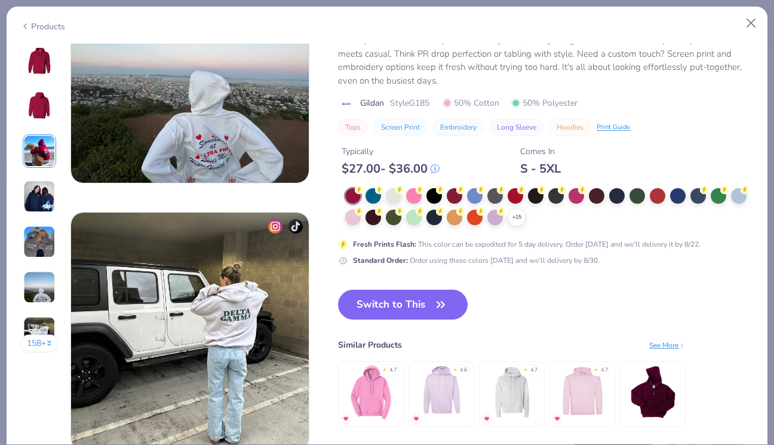
scroll to position [1436, 0]
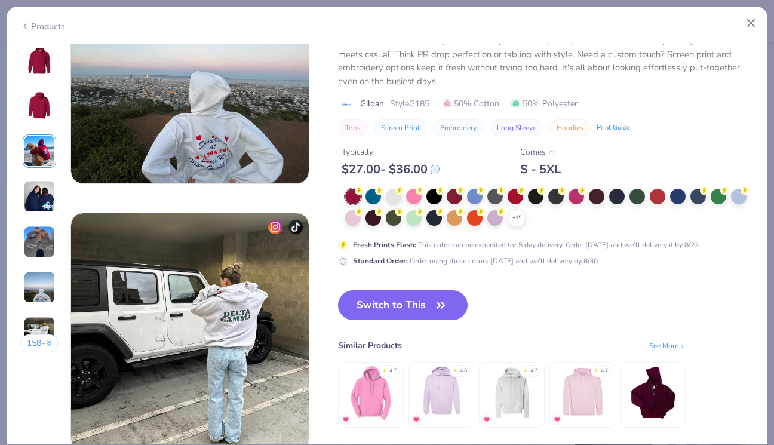
click at [36, 338] on button "158 +" at bounding box center [39, 343] width 39 height 18
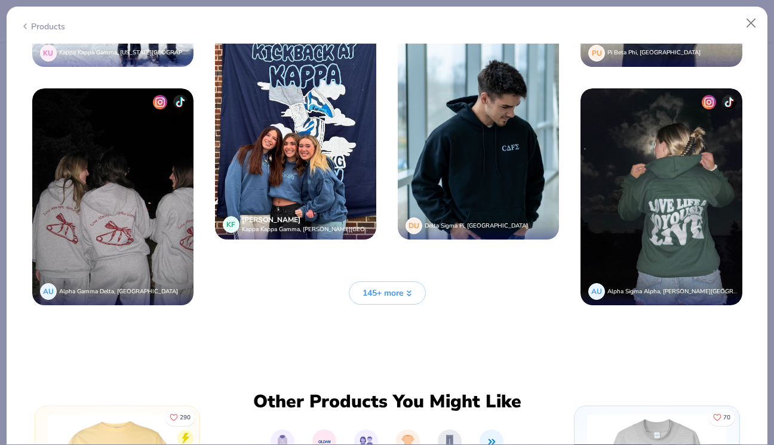
scroll to position [2651, 0]
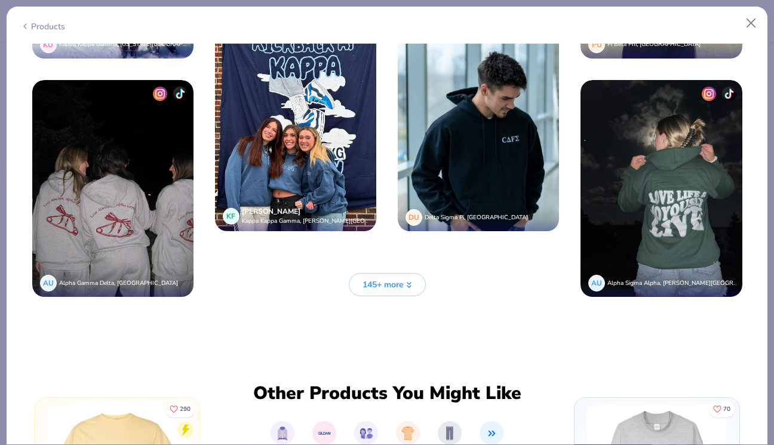
click at [392, 273] on button "145+ more" at bounding box center [387, 284] width 77 height 23
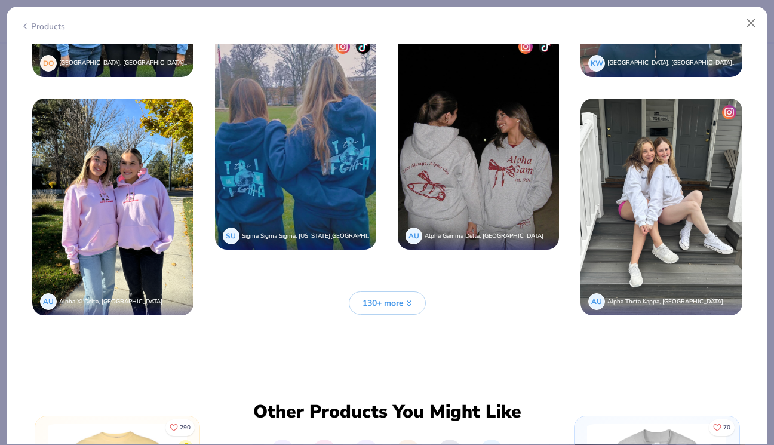
scroll to position [3585, 0]
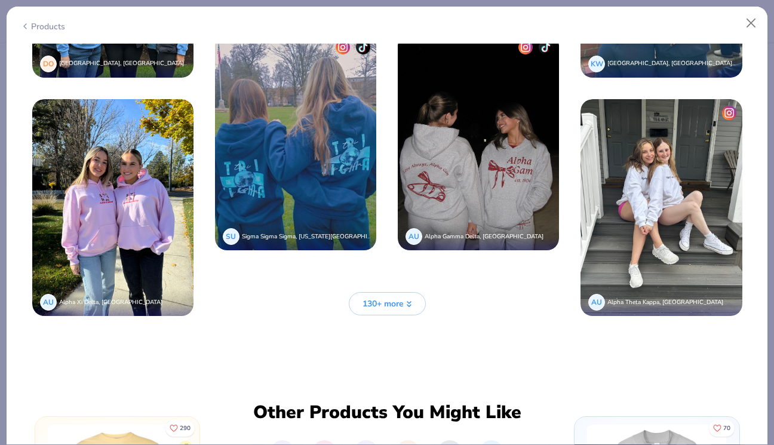
click at [389, 307] on button "130+ more" at bounding box center [387, 303] width 77 height 23
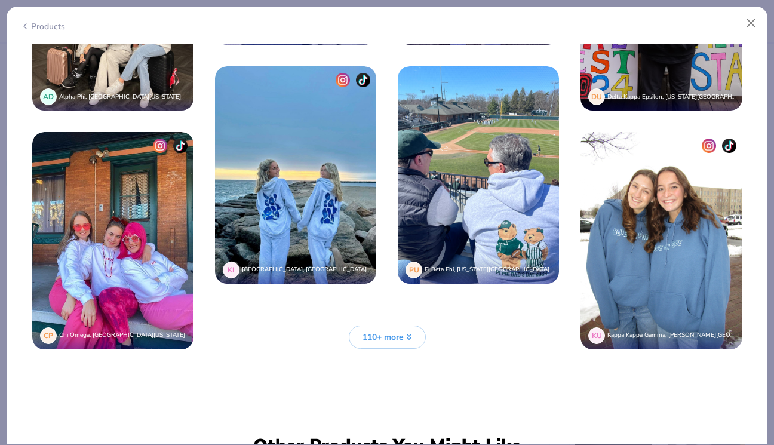
scroll to position [4507, 0]
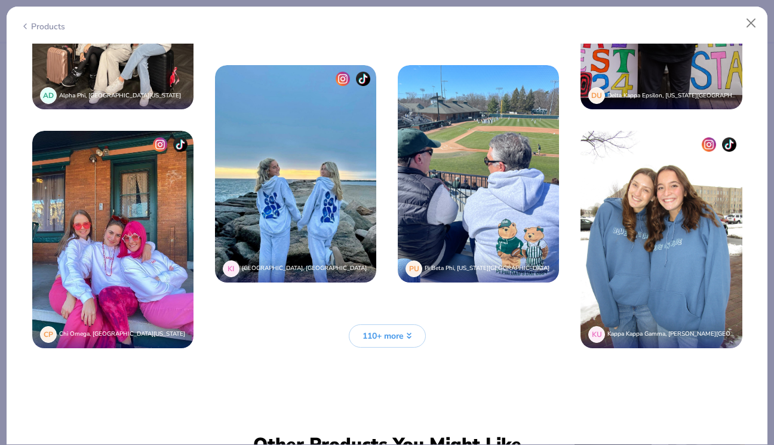
click at [386, 330] on span "110+ more" at bounding box center [382, 336] width 41 height 13
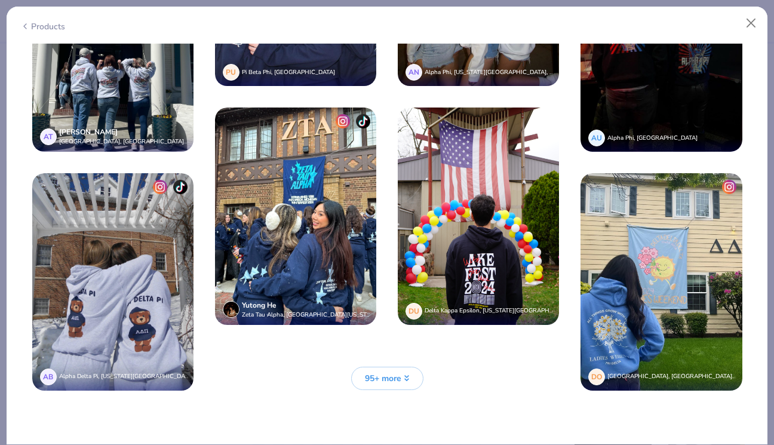
scroll to position [5420, 0]
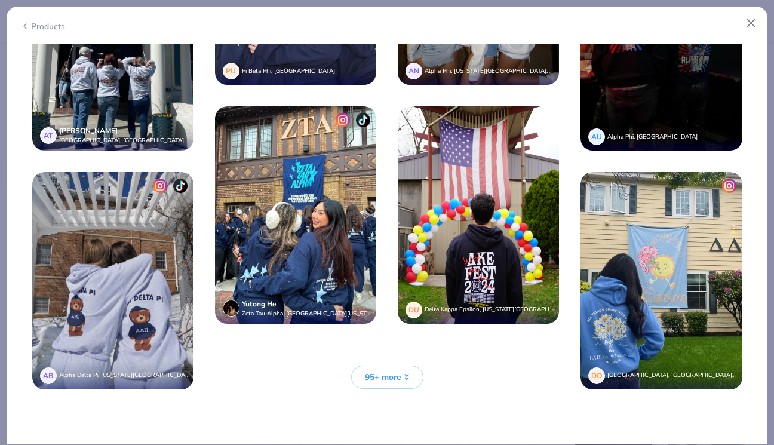
click at [393, 371] on span "95+ more" at bounding box center [383, 377] width 36 height 13
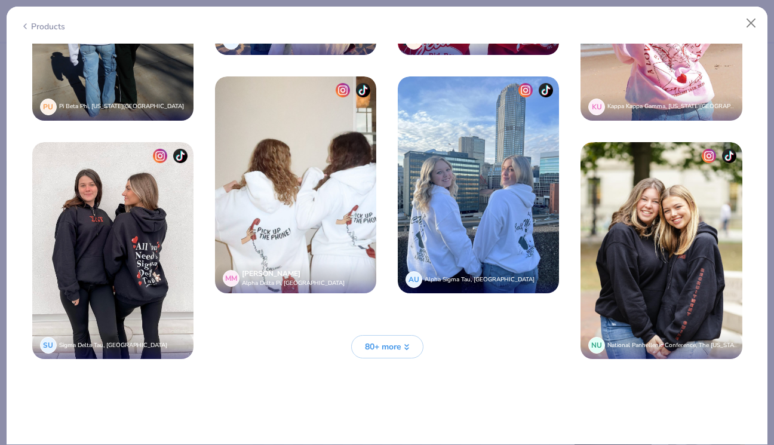
scroll to position [6404, 0]
click at [388, 340] on span "80+ more" at bounding box center [383, 346] width 36 height 13
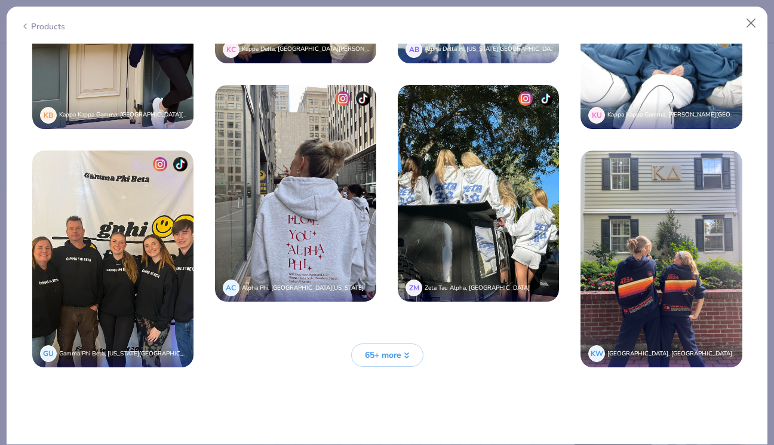
scroll to position [7348, 0]
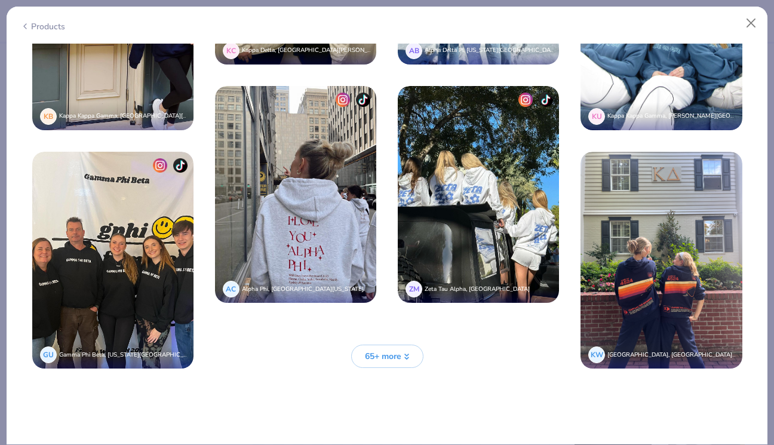
click at [393, 353] on span "65+ more" at bounding box center [383, 356] width 36 height 13
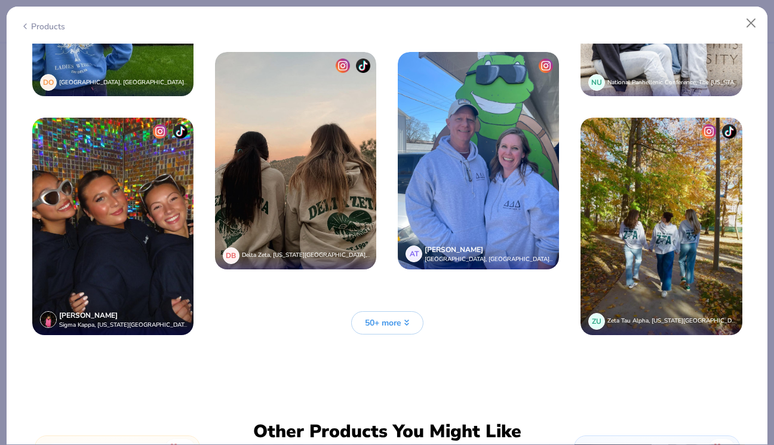
scroll to position [8356, 0]
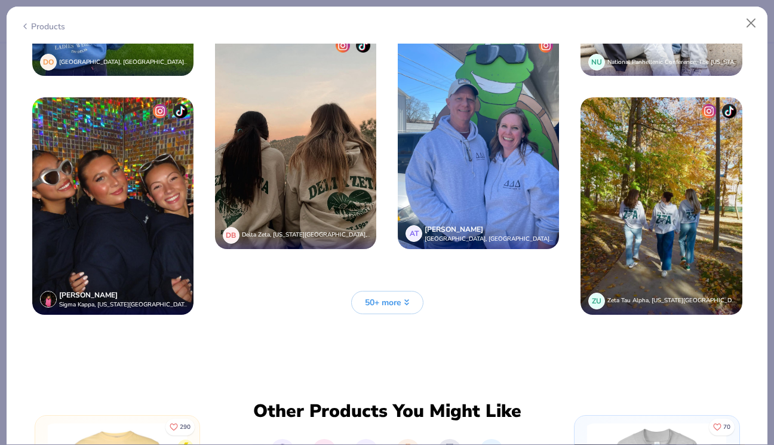
click at [384, 301] on span "50+ more" at bounding box center [383, 302] width 36 height 13
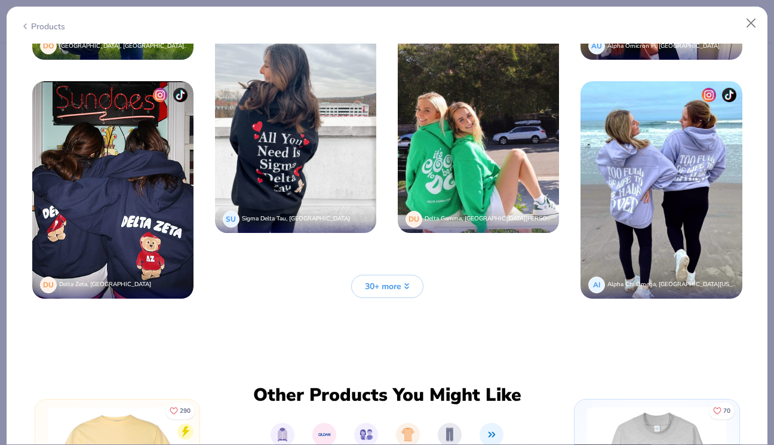
scroll to position [9330, 0]
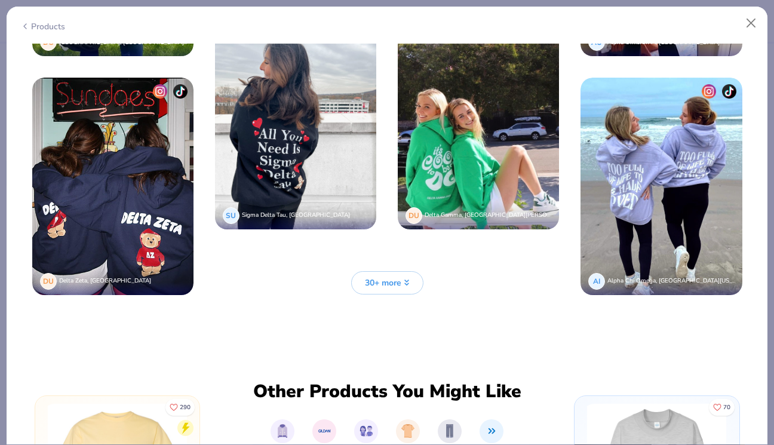
click at [383, 278] on span "30+ more" at bounding box center [383, 282] width 36 height 13
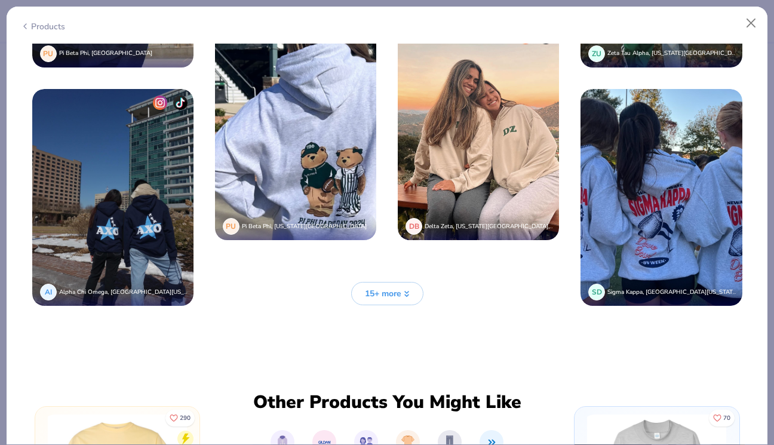
scroll to position [10273, 0]
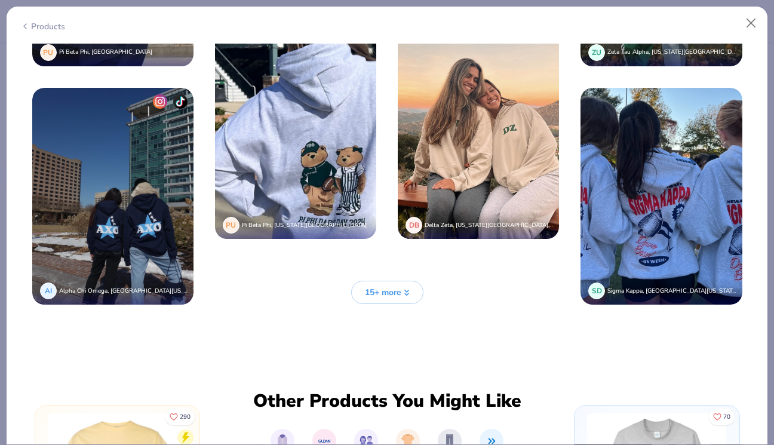
click at [383, 281] on button "15+ more" at bounding box center [387, 292] width 72 height 23
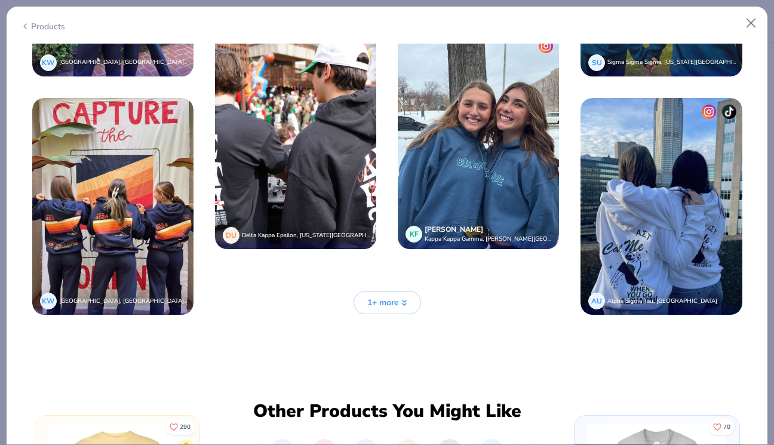
scroll to position [11223, 0]
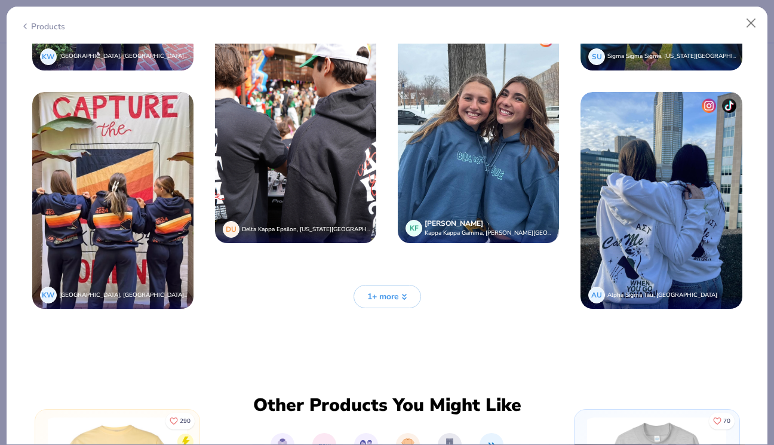
click at [388, 290] on span "1+ more" at bounding box center [383, 296] width 32 height 13
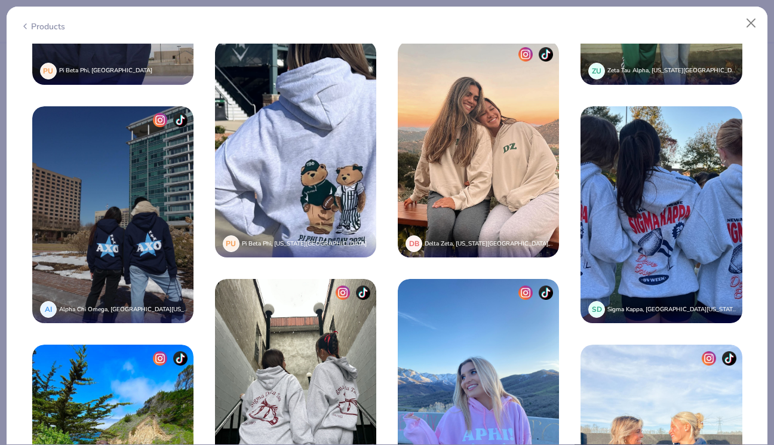
scroll to position [10040, 0]
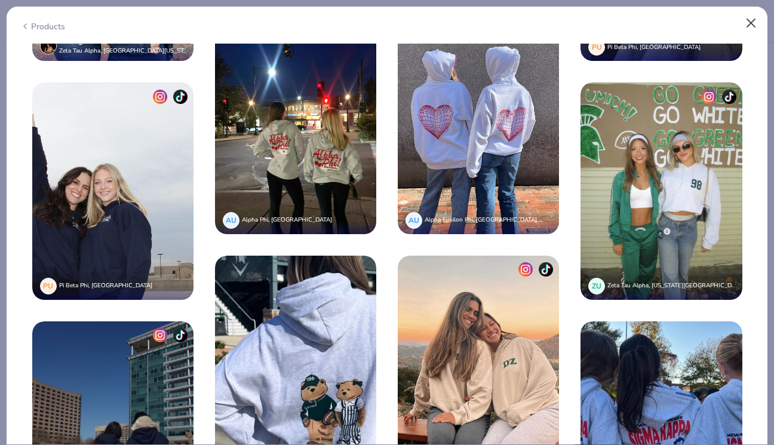
click at [744, 20] on button "Close" at bounding box center [751, 23] width 23 height 23
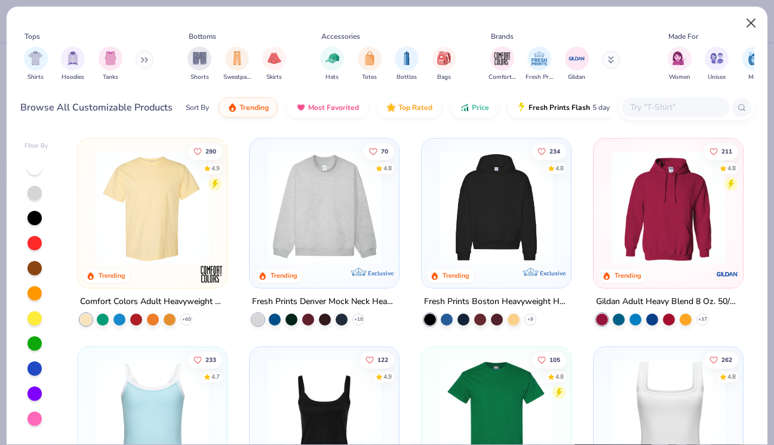
click at [744, 21] on button "Close" at bounding box center [751, 23] width 23 height 23
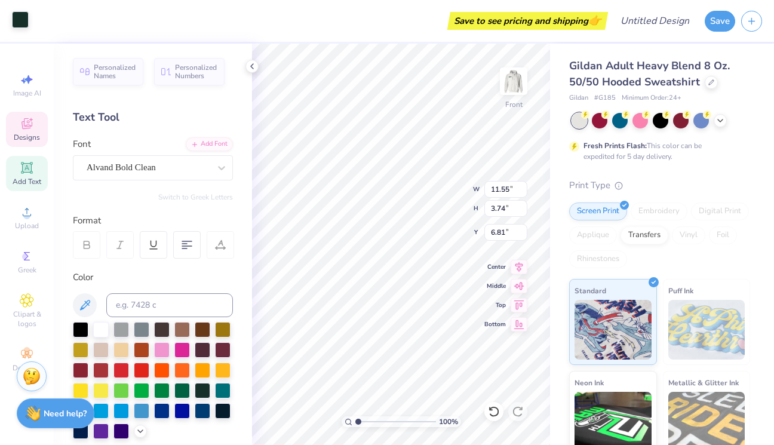
click at [26, 20] on div at bounding box center [20, 19] width 17 height 17
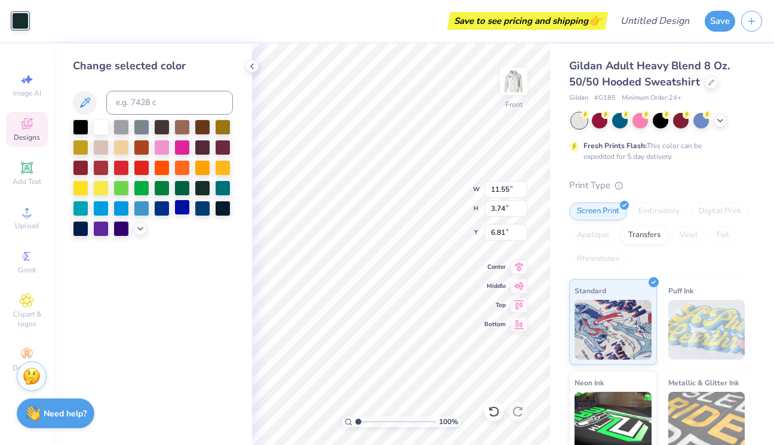
click at [178, 208] on div at bounding box center [182, 207] width 16 height 16
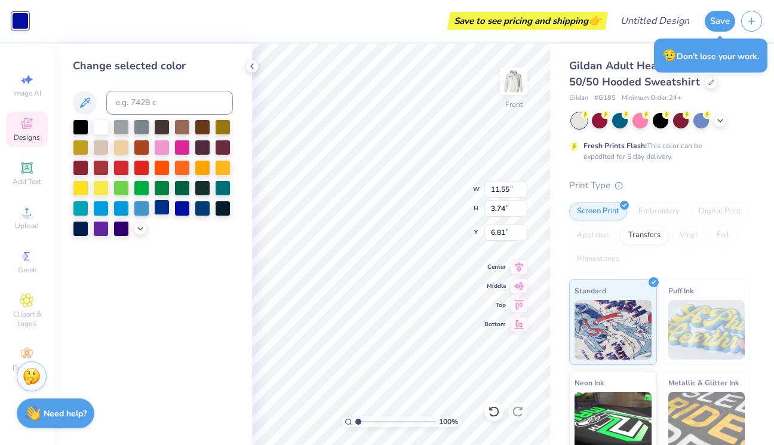
click at [161, 210] on div at bounding box center [162, 207] width 16 height 16
click at [140, 229] on polyline at bounding box center [140, 227] width 5 height 2
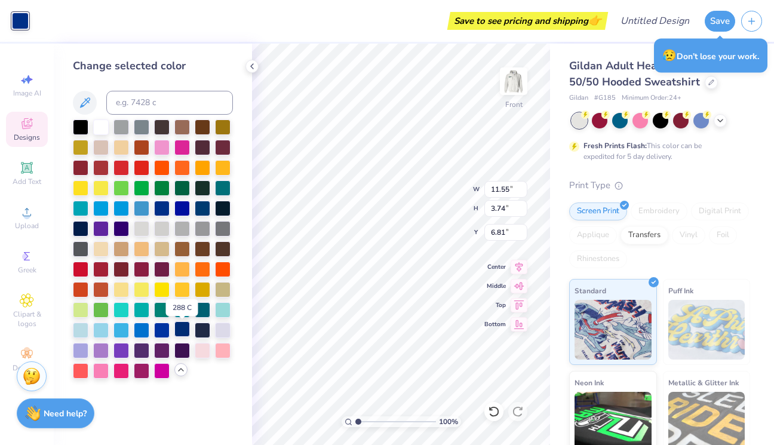
click at [187, 333] on div at bounding box center [182, 329] width 16 height 16
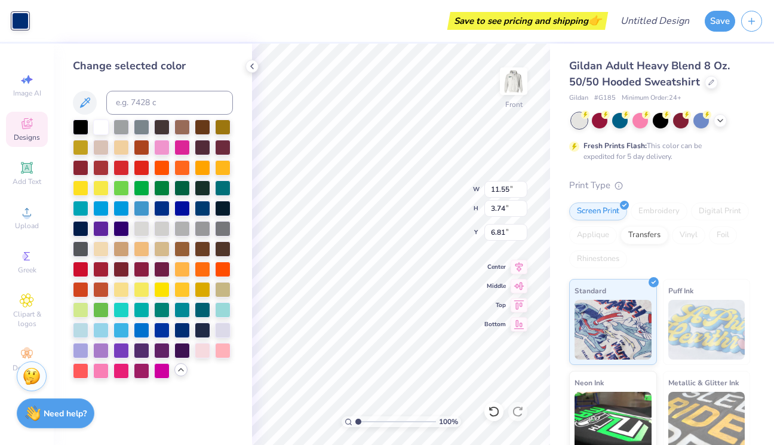
type input "0.43"
type input "3.60"
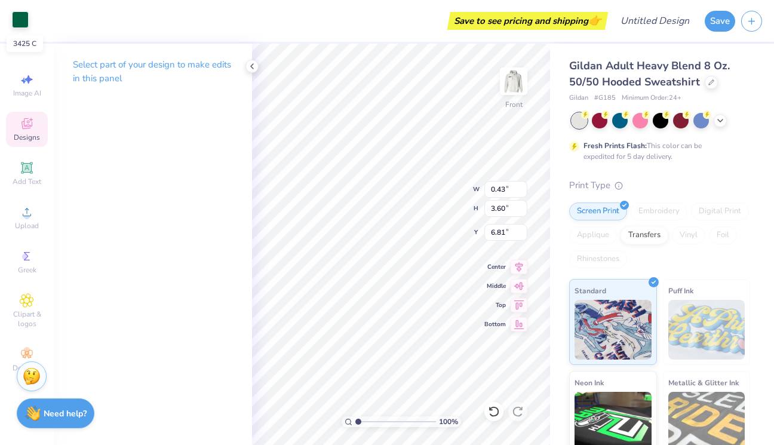
click at [21, 26] on div at bounding box center [20, 19] width 17 height 17
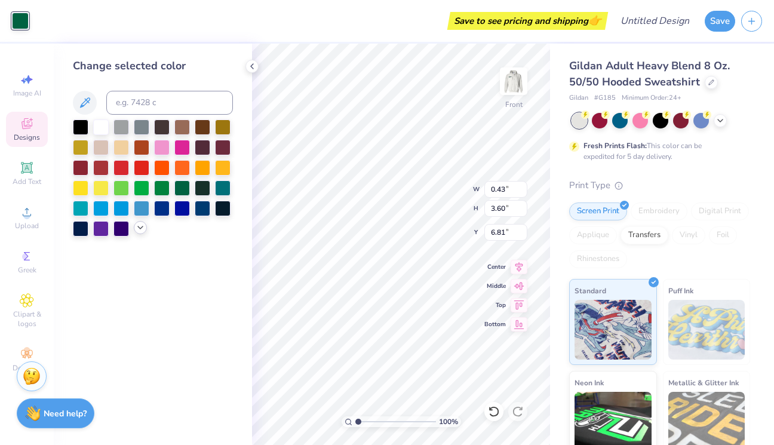
click at [140, 230] on icon at bounding box center [141, 228] width 10 height 10
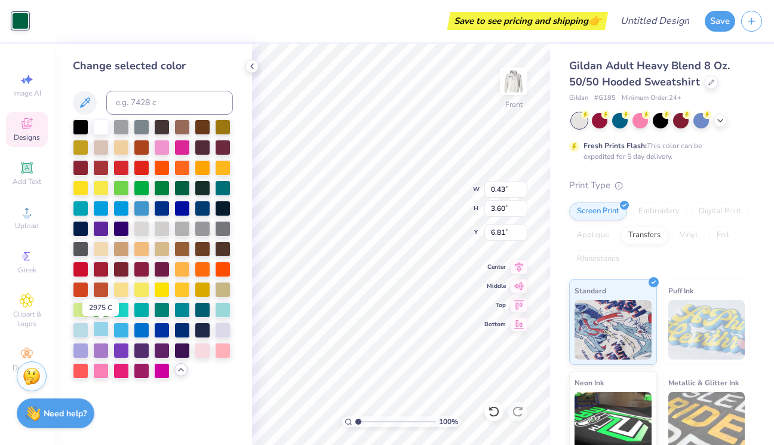
click at [101, 333] on div at bounding box center [101, 329] width 16 height 16
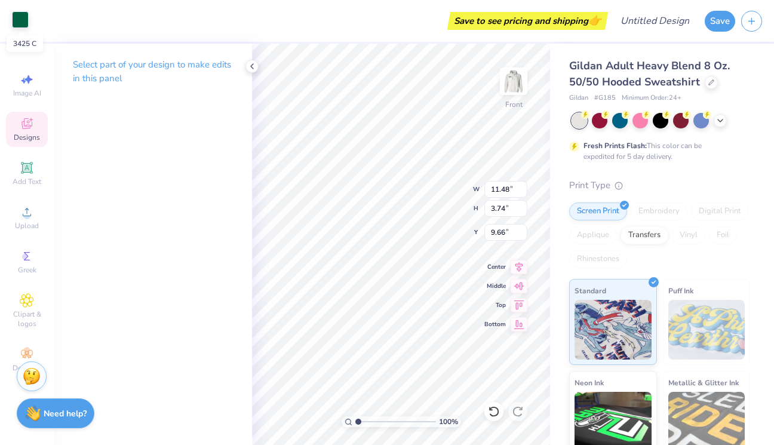
click at [23, 24] on div at bounding box center [20, 19] width 17 height 17
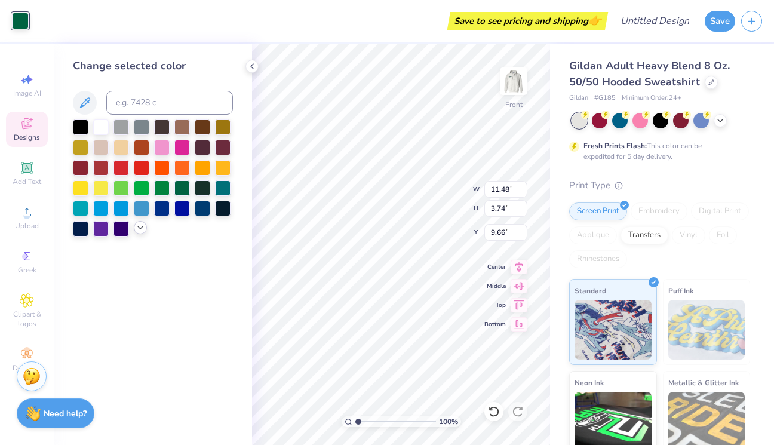
click at [140, 229] on polyline at bounding box center [140, 227] width 5 height 2
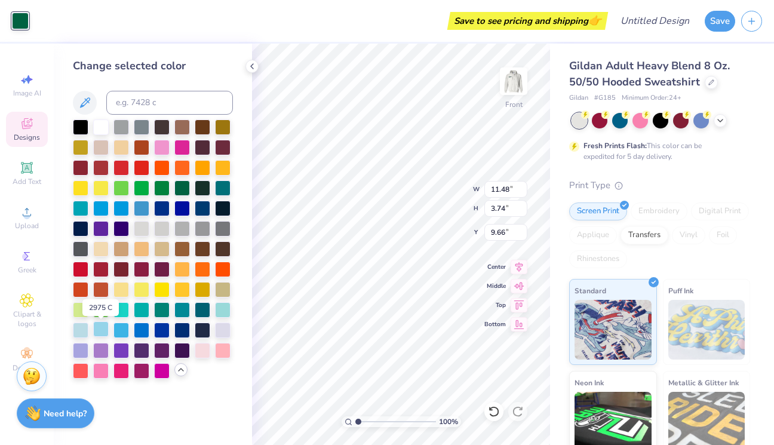
click at [102, 336] on div at bounding box center [101, 329] width 16 height 16
type input "0.40"
type input "3.60"
type input "9.80"
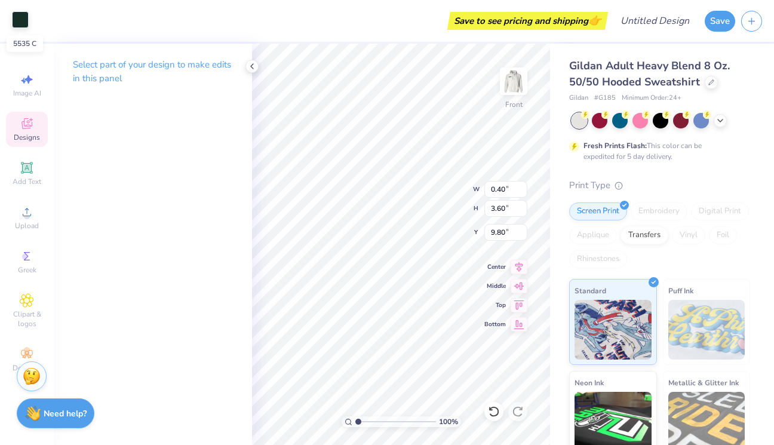
click at [23, 17] on div at bounding box center [20, 19] width 17 height 17
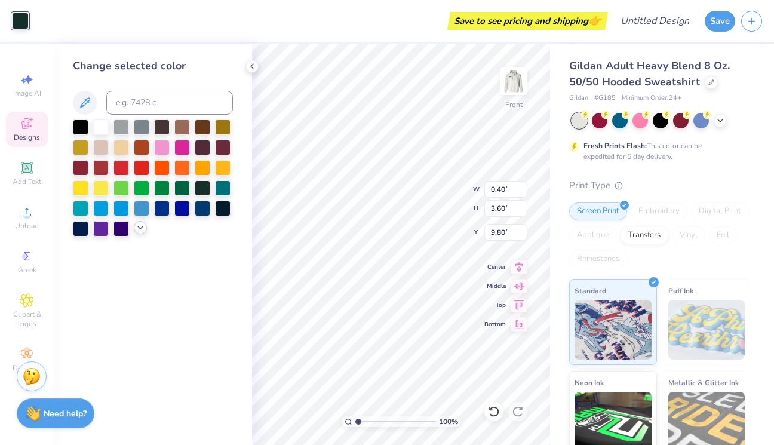
click at [138, 230] on icon at bounding box center [141, 228] width 10 height 10
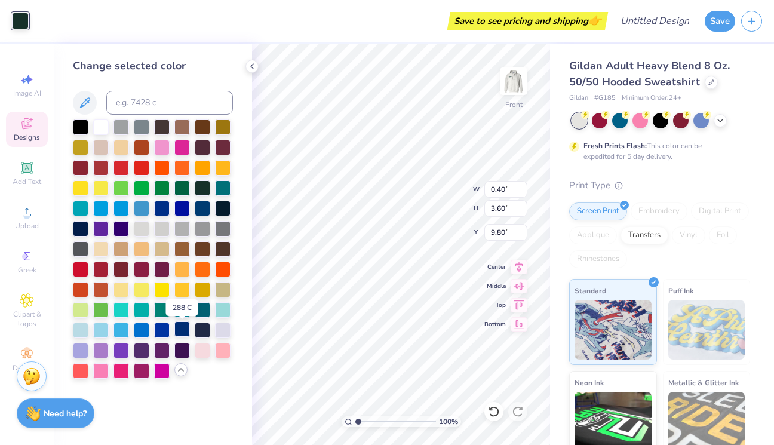
click at [184, 333] on div at bounding box center [182, 329] width 16 height 16
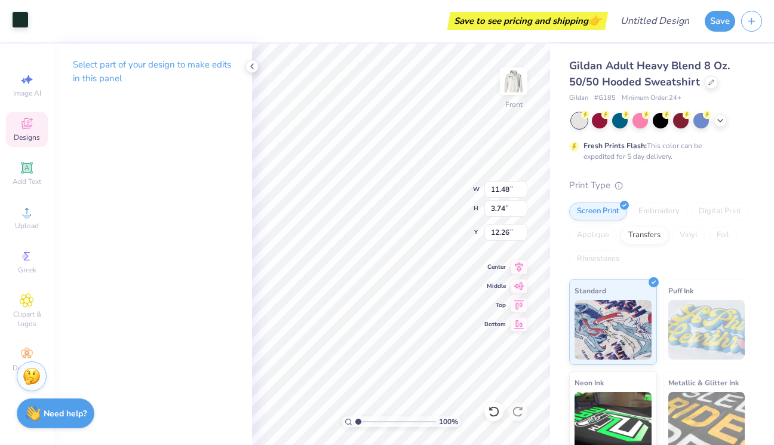
click at [16, 16] on div at bounding box center [20, 19] width 17 height 17
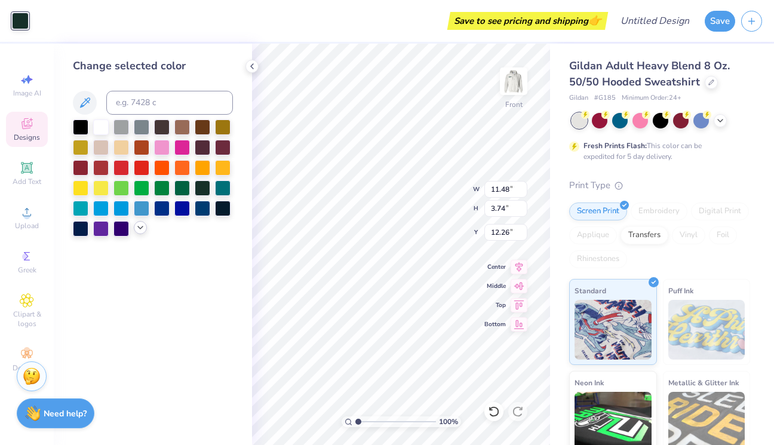
click at [144, 232] on icon at bounding box center [141, 228] width 10 height 10
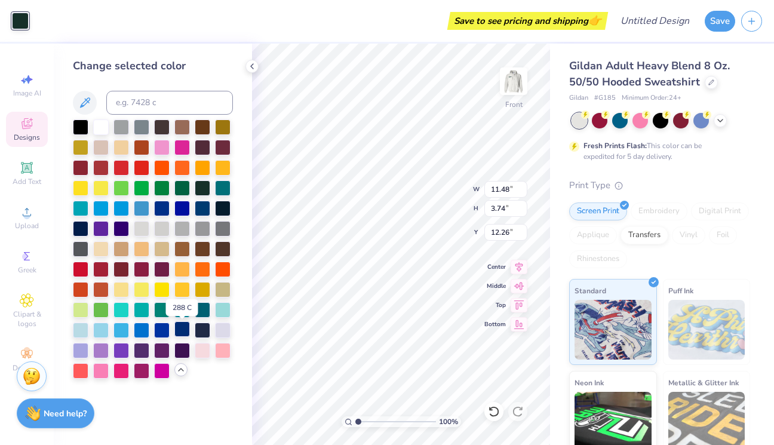
click at [178, 333] on div at bounding box center [182, 329] width 16 height 16
type input "0.36"
type input "3.60"
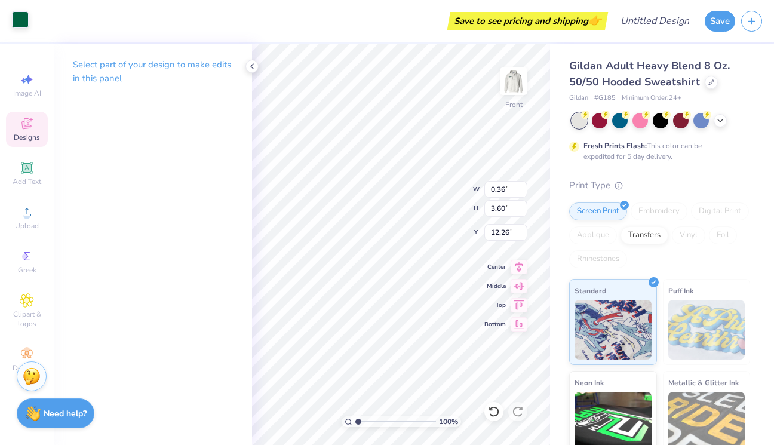
click at [17, 28] on div at bounding box center [20, 19] width 17 height 17
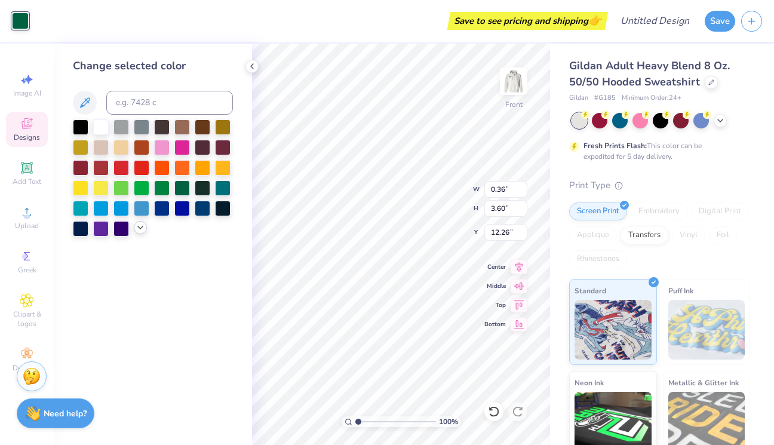
click at [140, 234] on div at bounding box center [140, 227] width 13 height 13
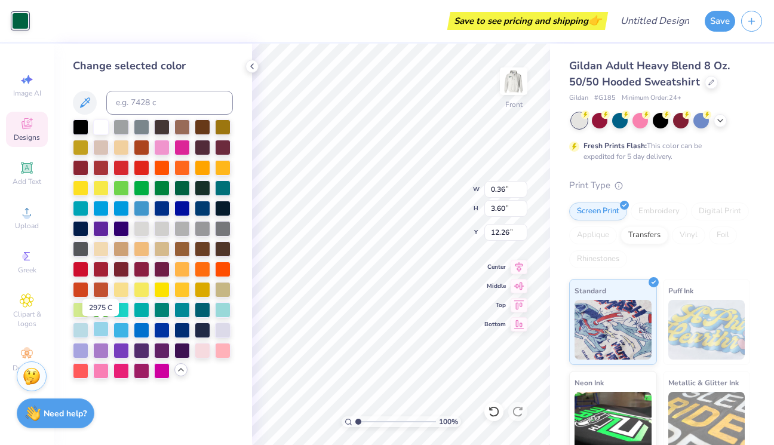
click at [100, 333] on div at bounding box center [101, 329] width 16 height 16
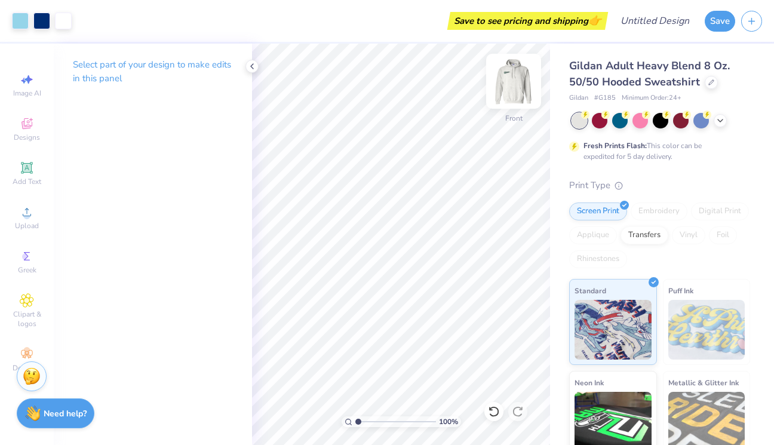
click at [513, 84] on img at bounding box center [514, 81] width 48 height 48
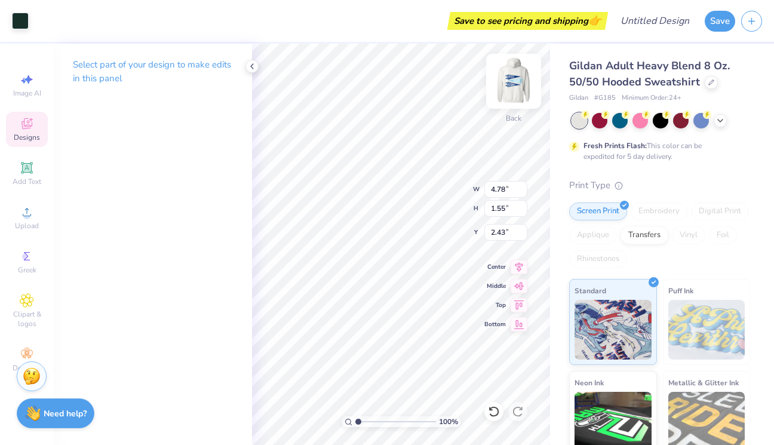
type input "5.20"
type input "1.69"
type input "2.11"
type input "1.10"
type input "2.55"
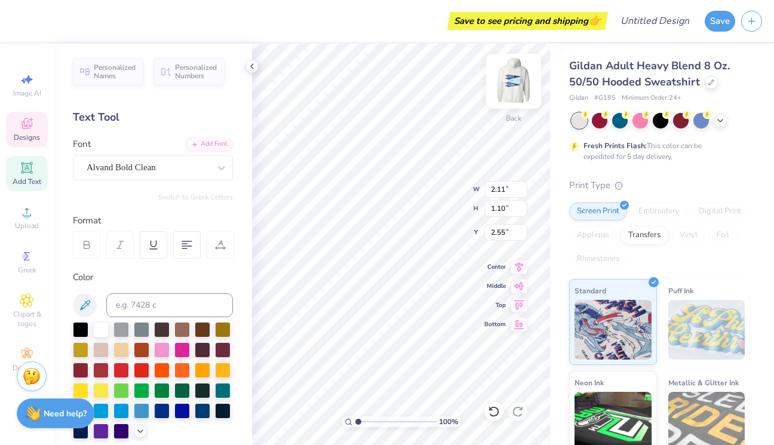
type input "2.46"
type input "1.28"
type input "2.53"
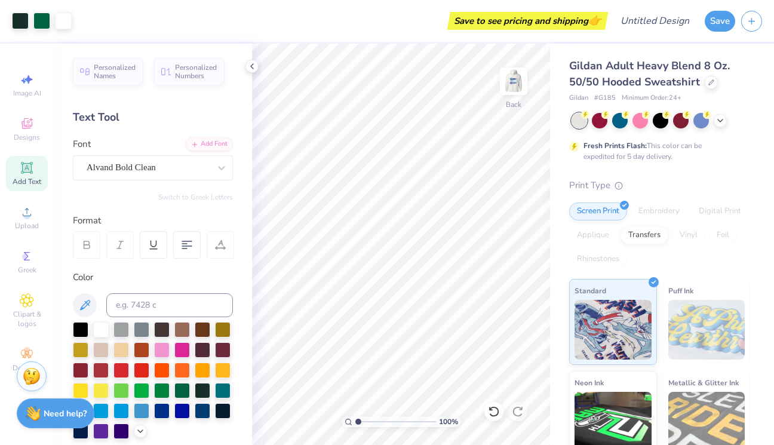
type input "3.35"
click at [377, 421] on input "range" at bounding box center [395, 421] width 81 height 11
type input "5.52"
type input "1.79"
type input "2.46"
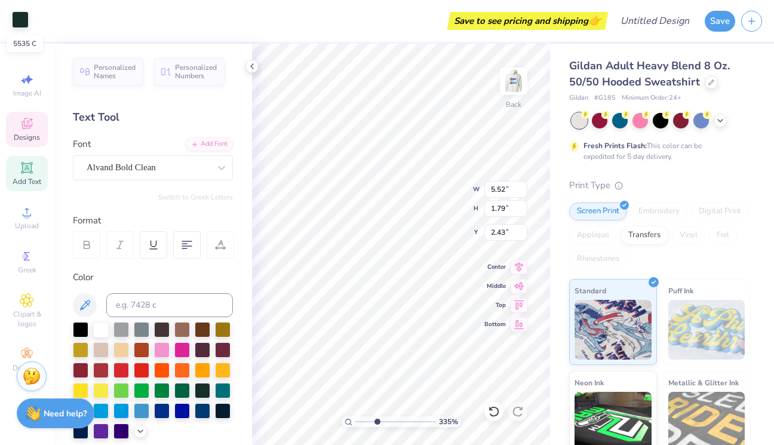
click at [18, 24] on div at bounding box center [20, 19] width 17 height 17
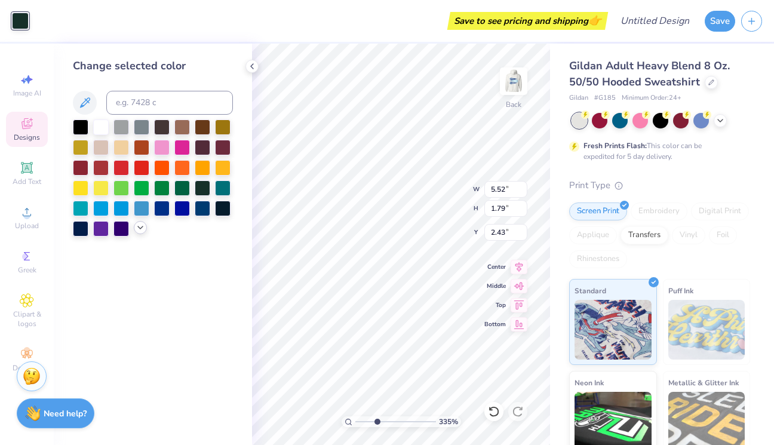
click at [140, 232] on icon at bounding box center [141, 228] width 10 height 10
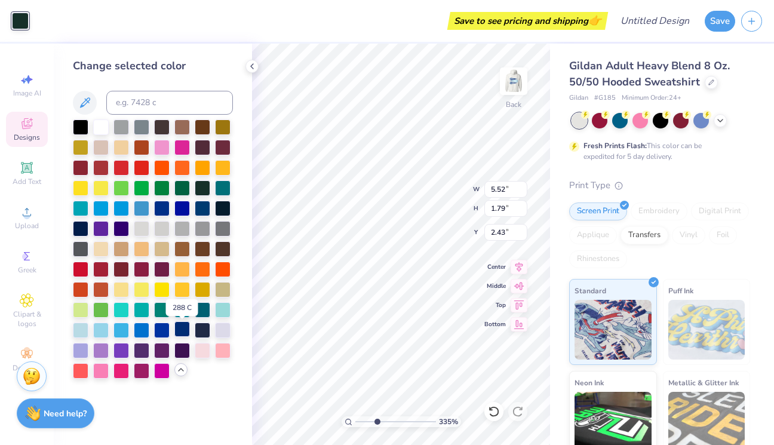
click at [185, 333] on div at bounding box center [182, 329] width 16 height 16
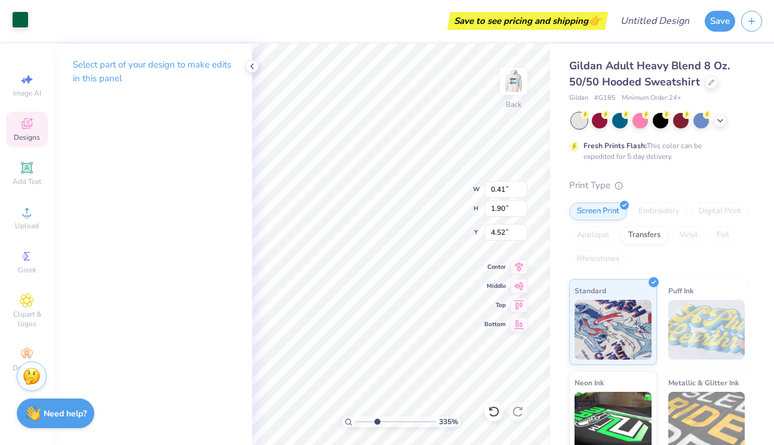
click at [16, 21] on div at bounding box center [20, 19] width 17 height 17
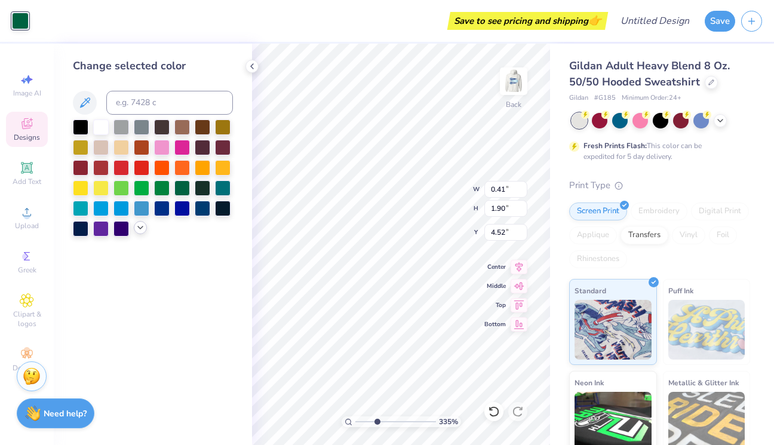
click at [144, 228] on icon at bounding box center [141, 228] width 10 height 10
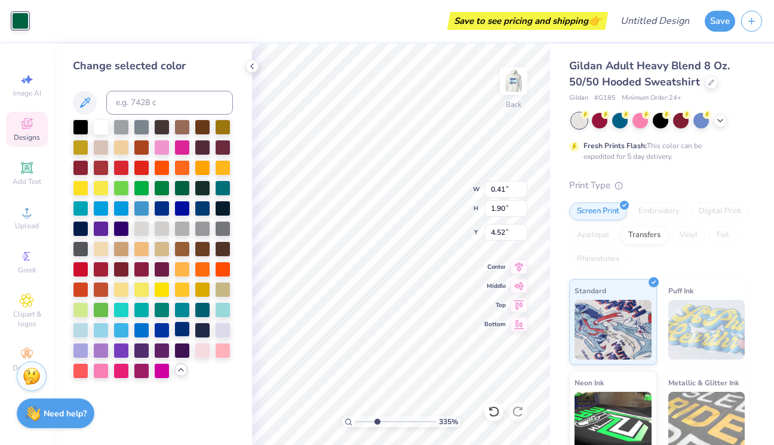
click at [183, 330] on div at bounding box center [182, 329] width 16 height 16
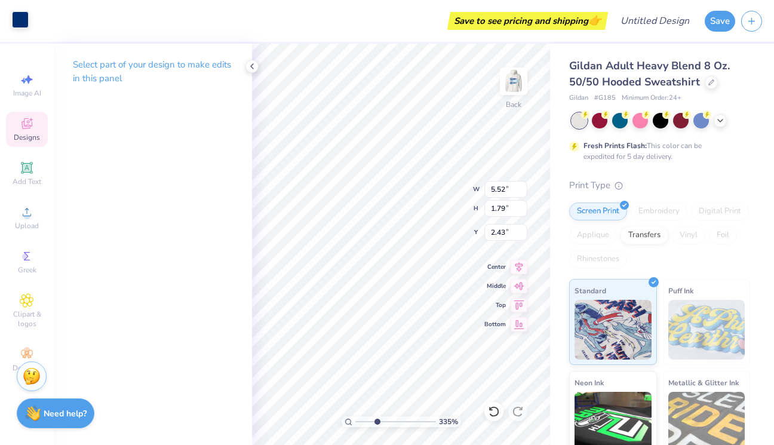
click at [20, 22] on div at bounding box center [20, 19] width 17 height 17
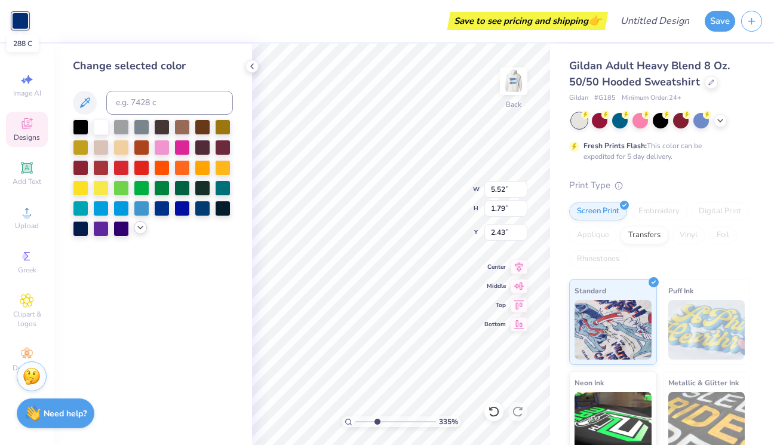
click at [140, 224] on div at bounding box center [140, 227] width 13 height 13
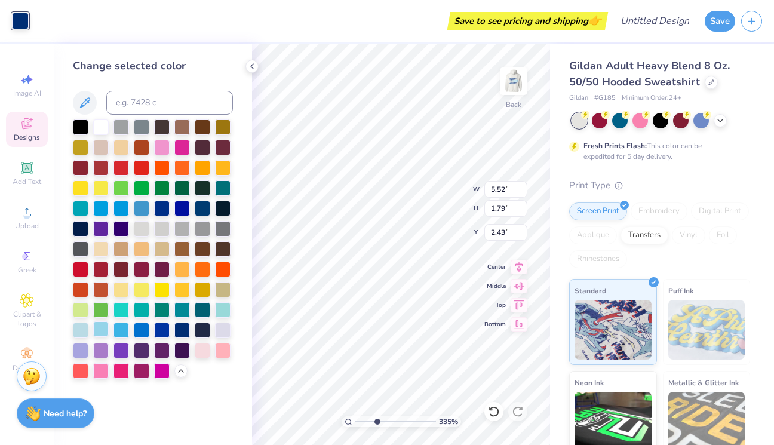
click at [101, 329] on div at bounding box center [101, 329] width 16 height 16
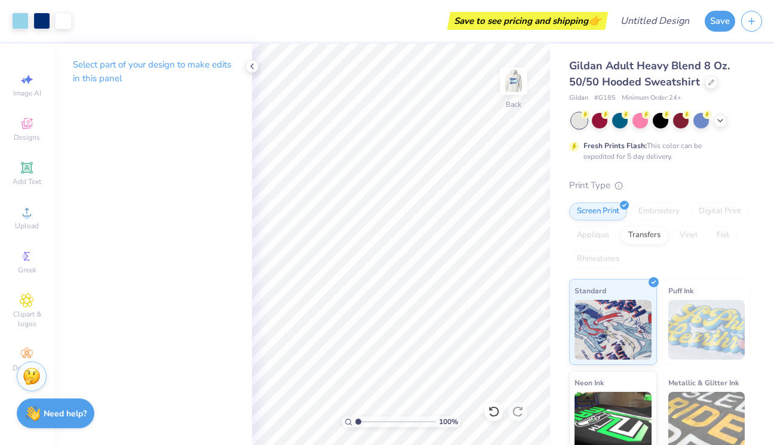
drag, startPoint x: 377, startPoint y: 419, endPoint x: 343, endPoint y: 414, distance: 34.4
click at [343, 414] on div "100 %" at bounding box center [401, 244] width 401 height 401
click at [516, 84] on img at bounding box center [514, 81] width 48 height 48
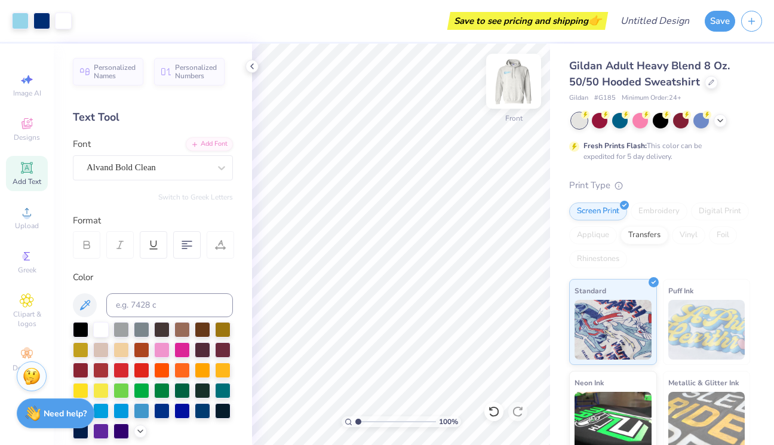
click at [519, 85] on img at bounding box center [514, 81] width 48 height 48
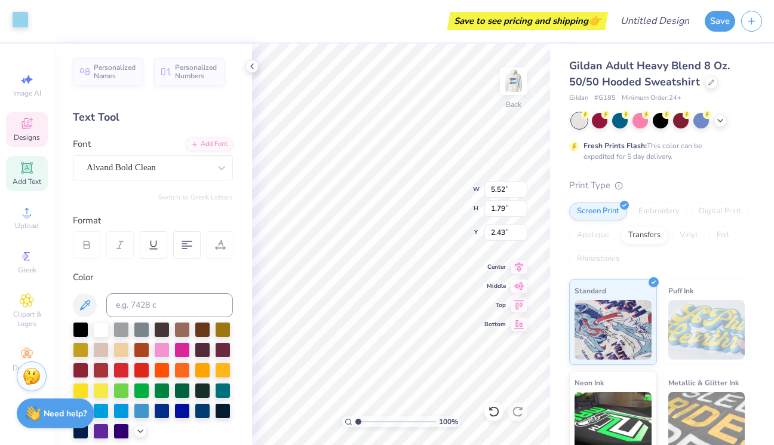
click at [26, 27] on div at bounding box center [20, 19] width 17 height 17
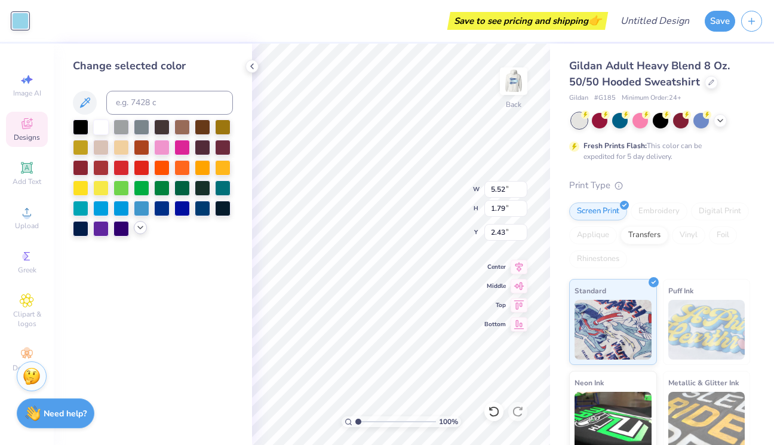
click at [136, 232] on icon at bounding box center [141, 228] width 10 height 10
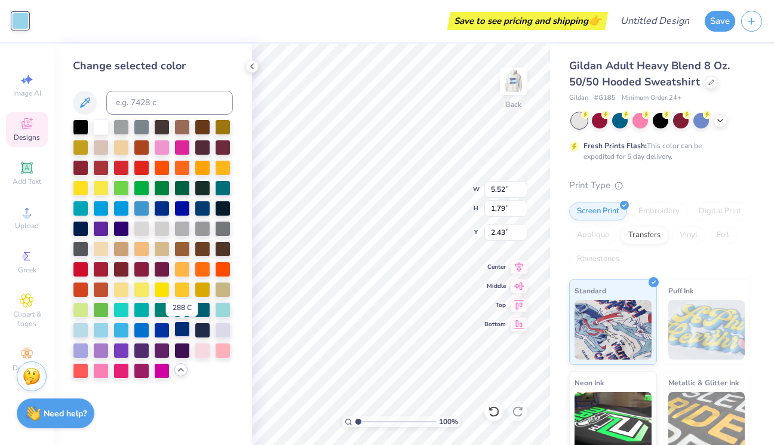
click at [186, 329] on div at bounding box center [182, 329] width 16 height 16
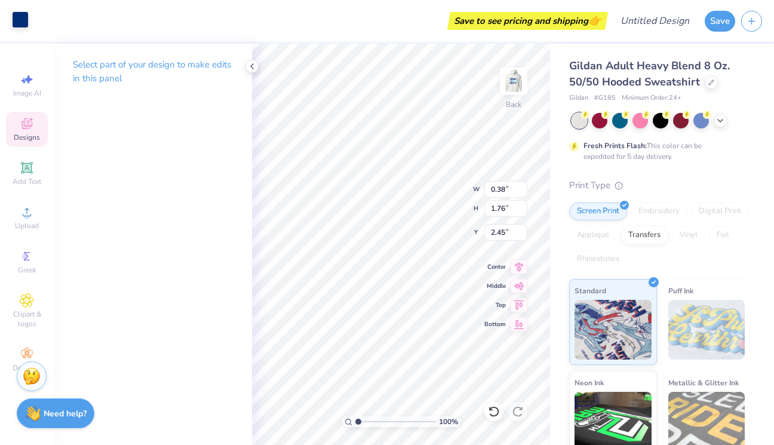
click at [23, 17] on div at bounding box center [20, 19] width 17 height 17
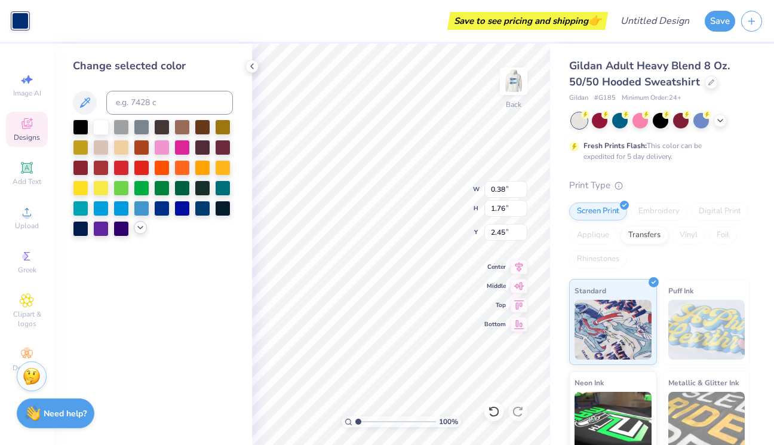
click at [140, 229] on icon at bounding box center [141, 228] width 10 height 10
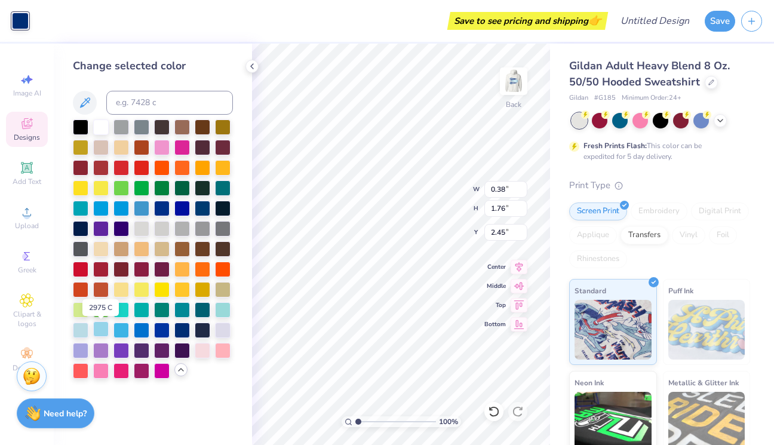
click at [102, 332] on div at bounding box center [101, 329] width 16 height 16
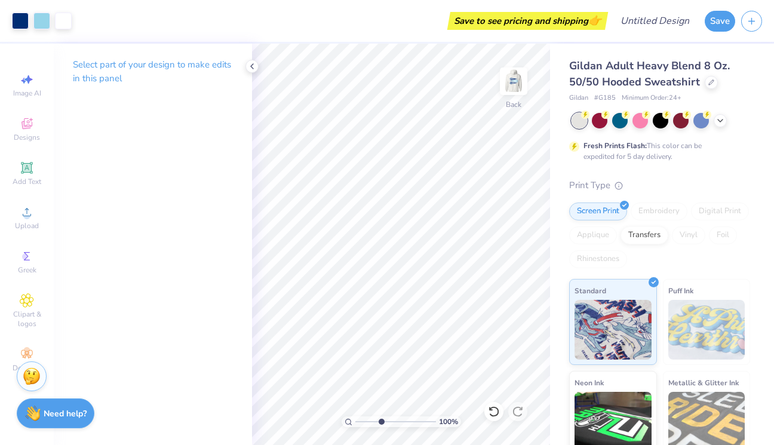
click at [381, 422] on input "range" at bounding box center [395, 421] width 81 height 11
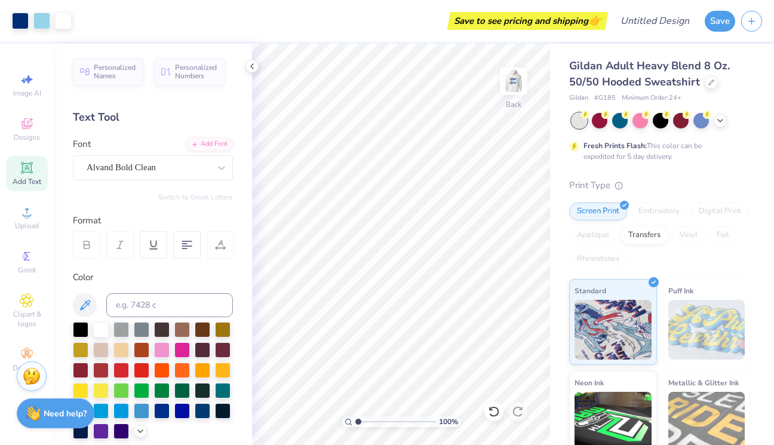
drag, startPoint x: 383, startPoint y: 421, endPoint x: 353, endPoint y: 419, distance: 29.9
click at [353, 419] on div "100 %" at bounding box center [400, 421] width 119 height 11
click at [522, 95] on img at bounding box center [514, 81] width 48 height 48
click at [526, 92] on img at bounding box center [514, 81] width 48 height 48
click at [518, 82] on img at bounding box center [514, 81] width 48 height 48
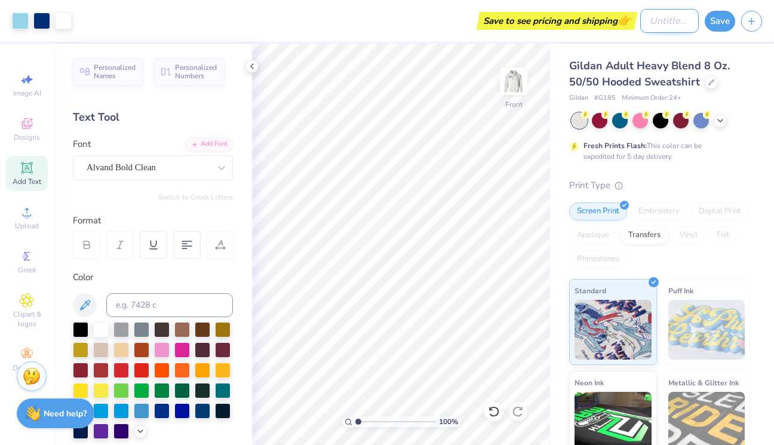
click at [640, 24] on input "Design Title" at bounding box center [669, 21] width 59 height 24
click at [724, 19] on button "Save" at bounding box center [719, 19] width 30 height 21
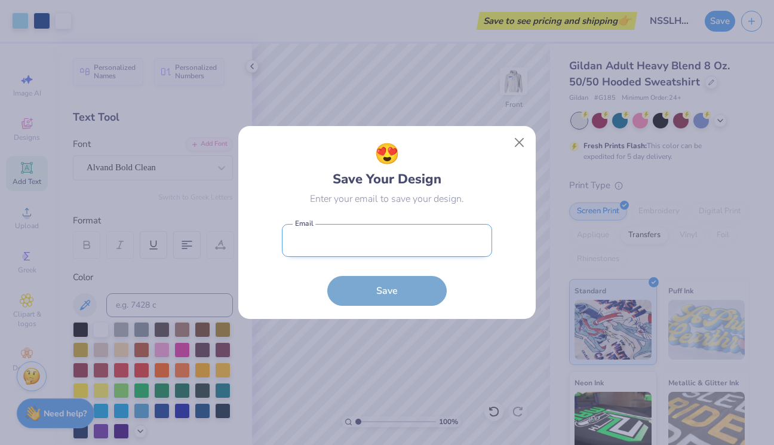
click at [451, 242] on input "email" at bounding box center [387, 240] width 210 height 33
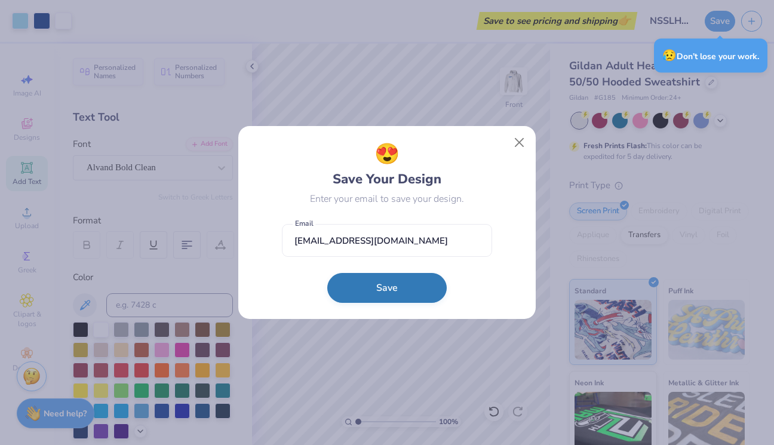
click at [389, 287] on button "Save" at bounding box center [386, 288] width 119 height 30
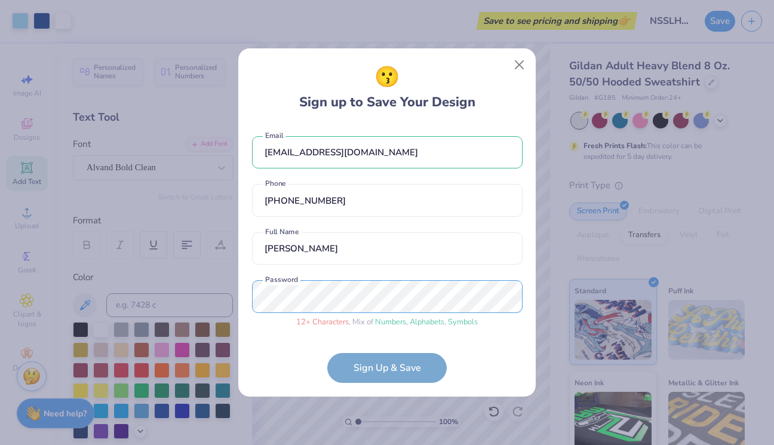
scroll to position [32, 0]
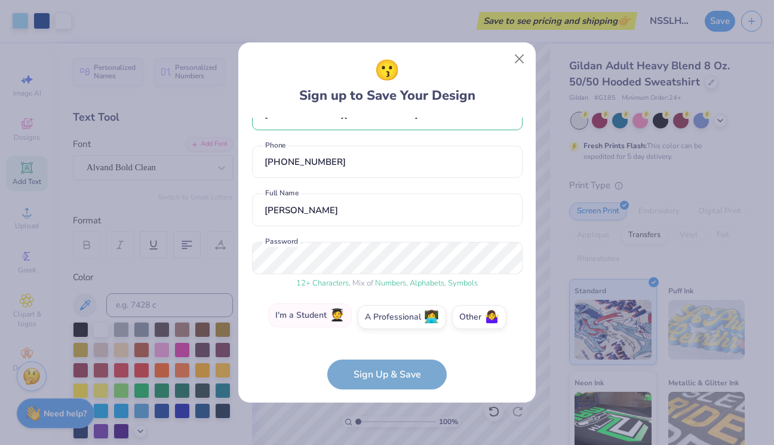
click at [321, 318] on label "I'm a Student 🧑‍🎓" at bounding box center [310, 315] width 84 height 24
click at [383, 348] on input "I'm a Student 🧑‍🎓" at bounding box center [387, 352] width 8 height 8
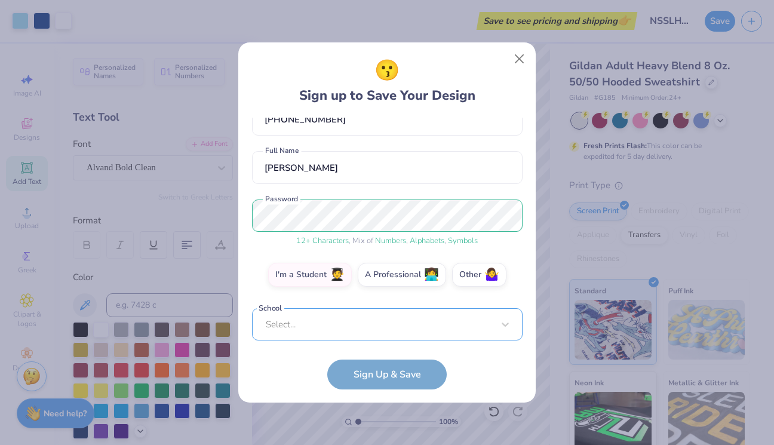
click at [325, 322] on div "Select..." at bounding box center [387, 324] width 270 height 33
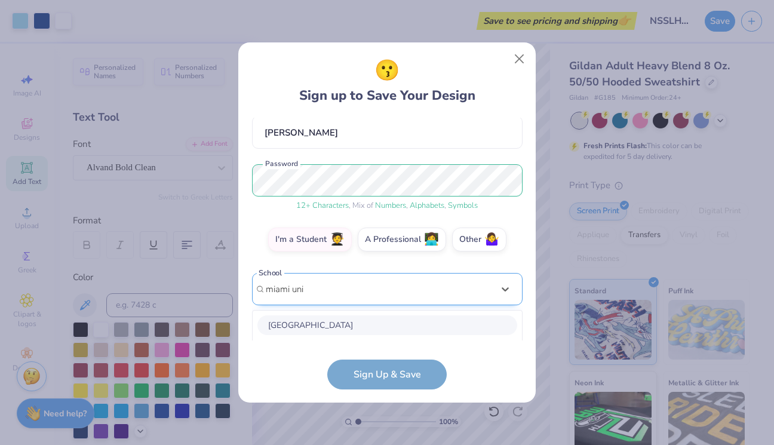
scroll to position [260, 0]
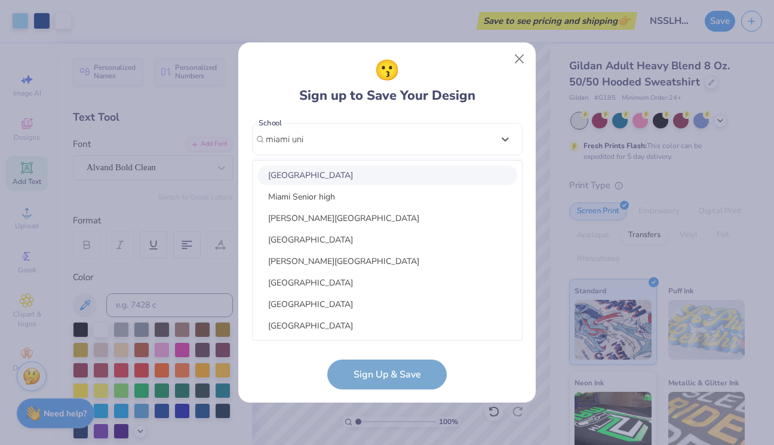
click at [337, 175] on div "Miami University" at bounding box center [387, 175] width 260 height 20
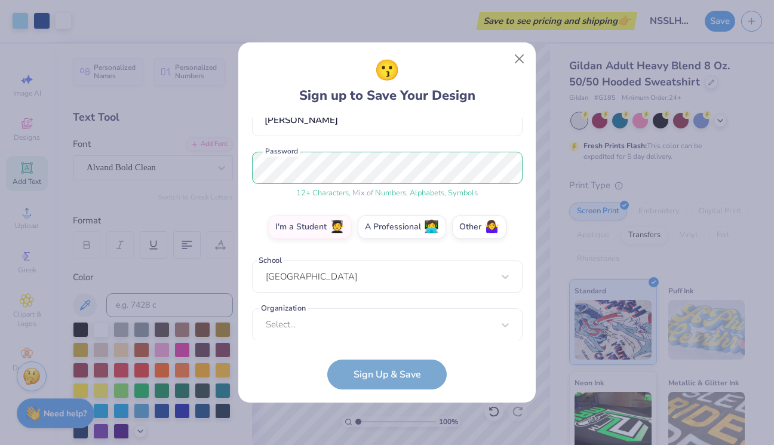
scroll to position [128, 0]
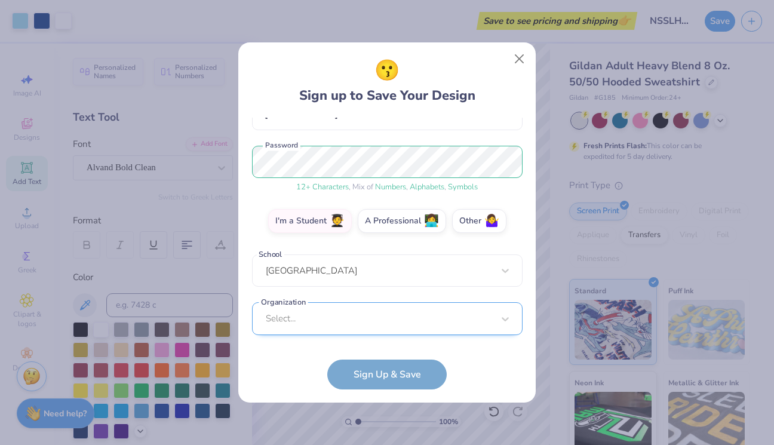
click at [375, 319] on div "Select..." at bounding box center [387, 318] width 270 height 33
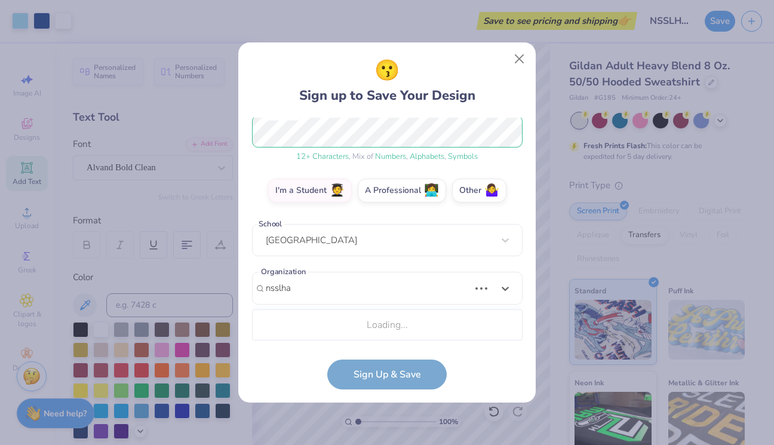
scroll to position [308, 0]
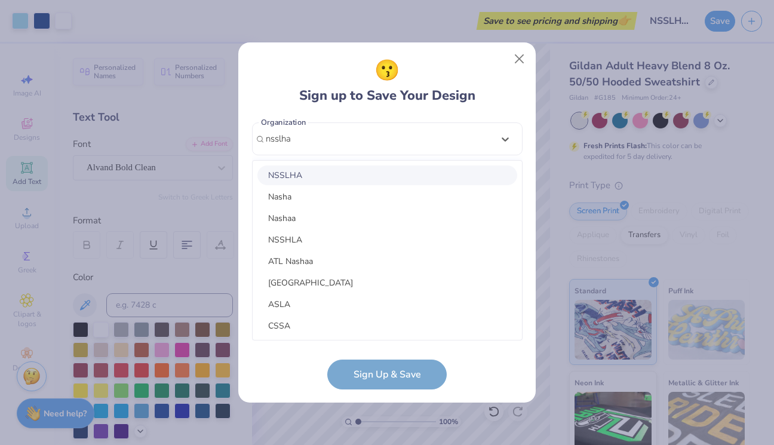
click at [354, 176] on div "NSSLHA" at bounding box center [387, 175] width 260 height 20
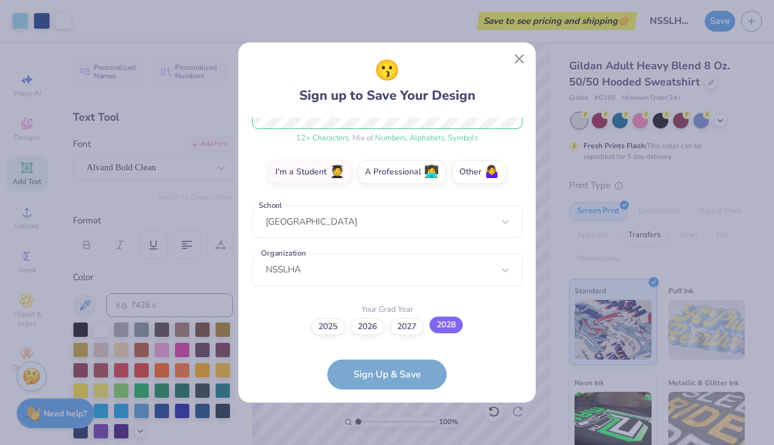
click at [442, 332] on label "2028" at bounding box center [445, 324] width 33 height 17
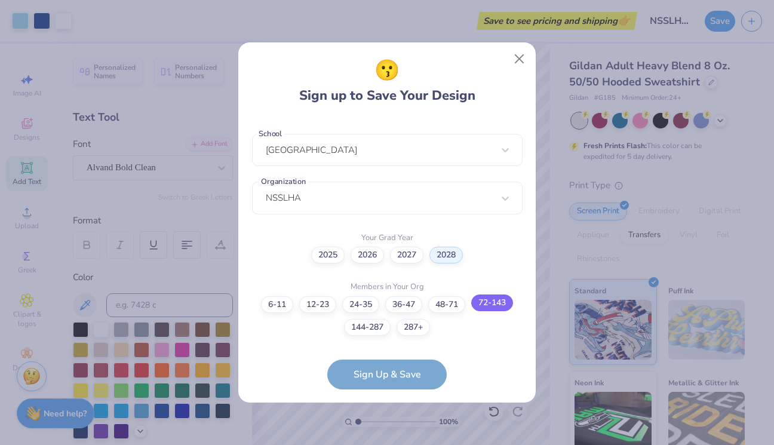
click at [479, 305] on label "72-143" at bounding box center [492, 302] width 42 height 17
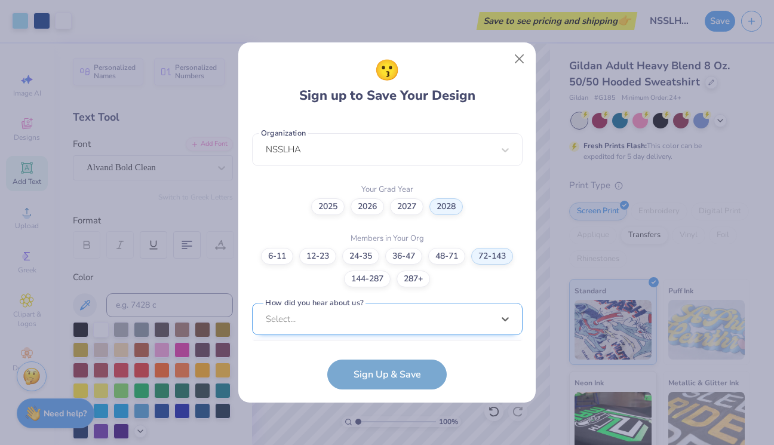
scroll to position [476, 0]
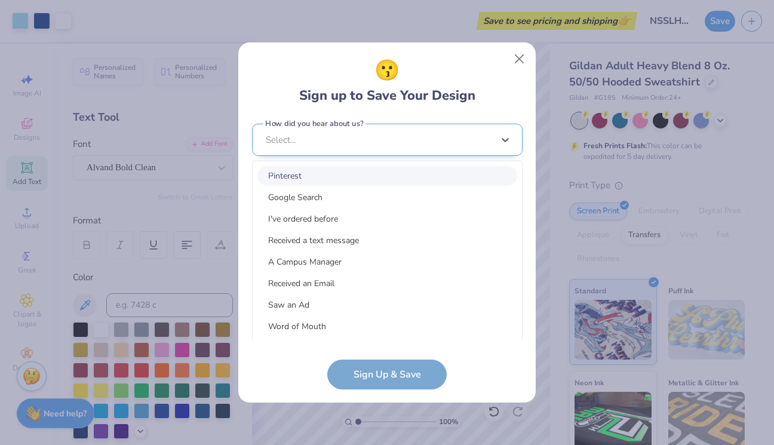
click at [461, 324] on div "option Pinterest focused, 1 of 15. 15 results available. Use Up and Down to cho…" at bounding box center [387, 233] width 270 height 218
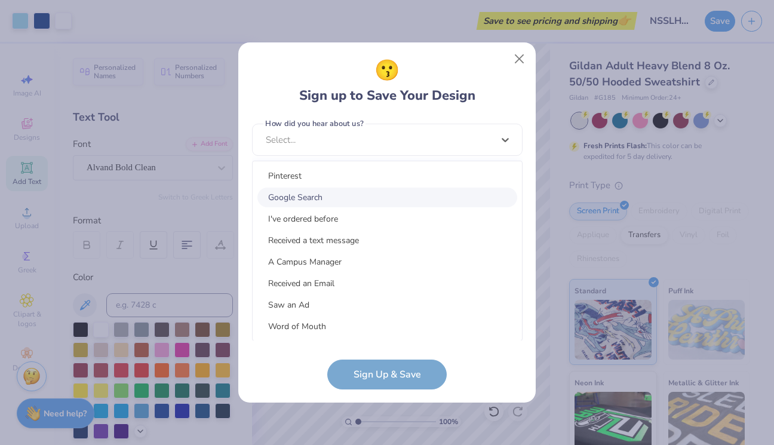
click at [426, 196] on div "Google Search" at bounding box center [387, 197] width 260 height 20
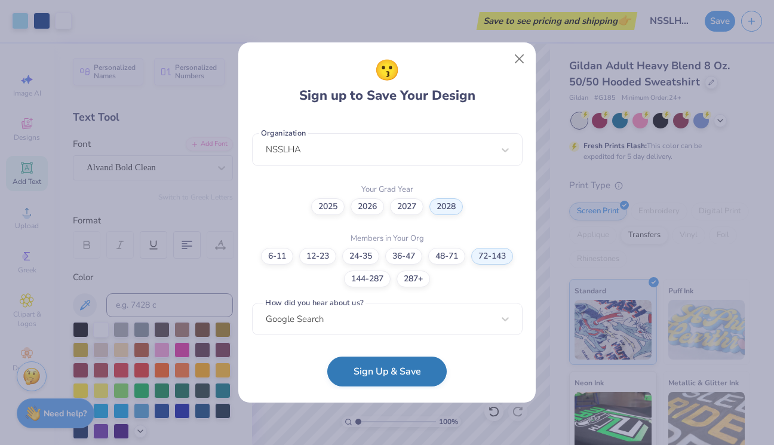
click at [415, 373] on button "Sign Up & Save" at bounding box center [386, 371] width 119 height 30
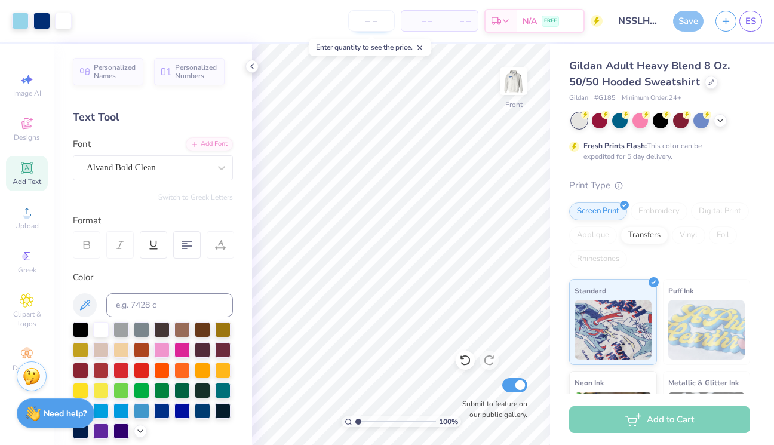
click at [380, 19] on input "number" at bounding box center [371, 20] width 47 height 21
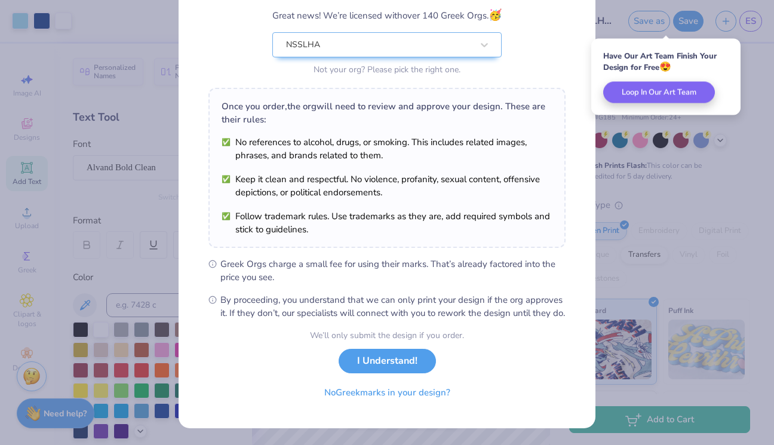
scroll to position [114, 0]
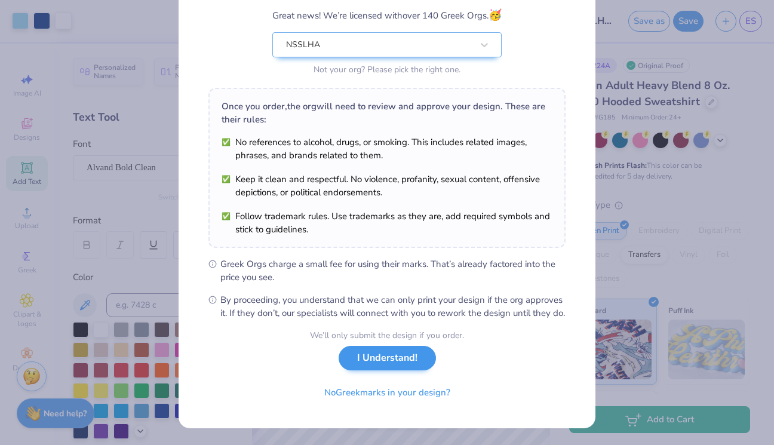
click at [408, 359] on button "I Understand!" at bounding box center [386, 358] width 97 height 24
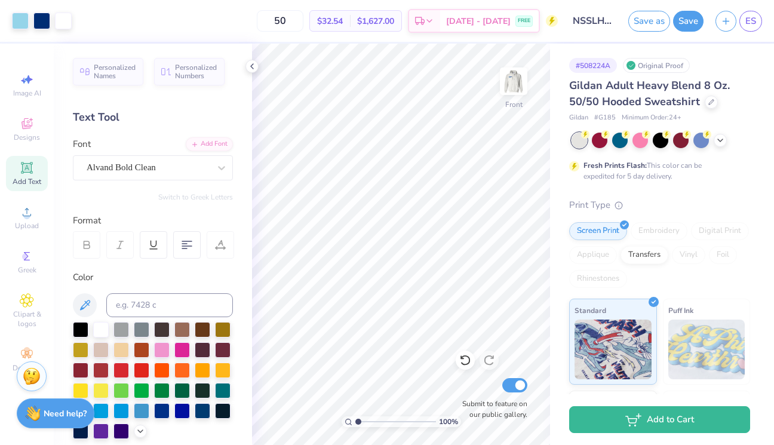
scroll to position [0, 0]
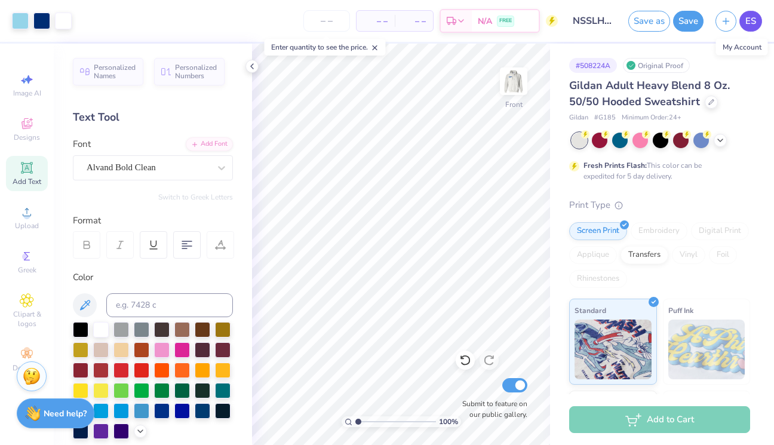
click at [744, 29] on link "ES" at bounding box center [750, 21] width 23 height 21
